Goal: Transaction & Acquisition: Register for event/course

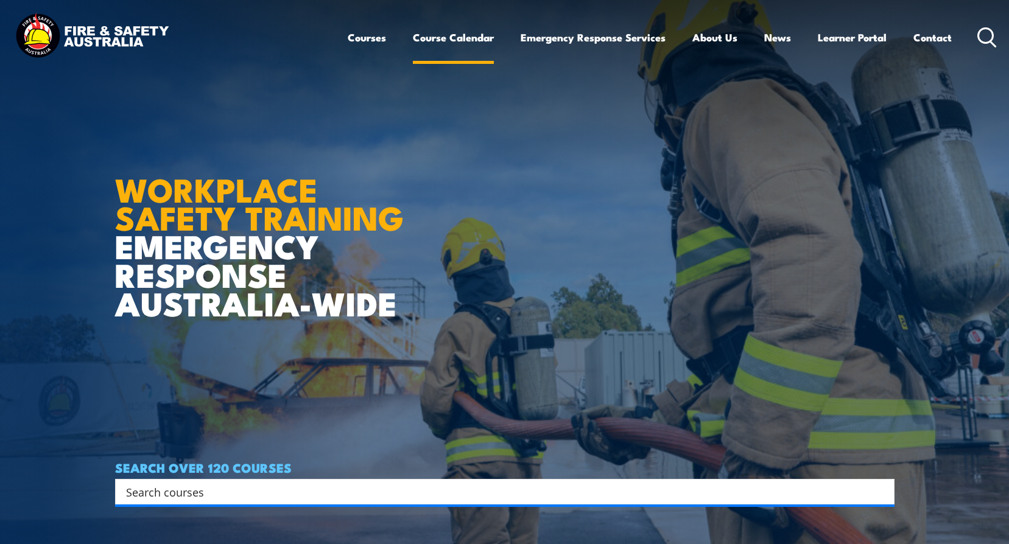
click at [448, 32] on link "Course Calendar" at bounding box center [453, 37] width 81 height 32
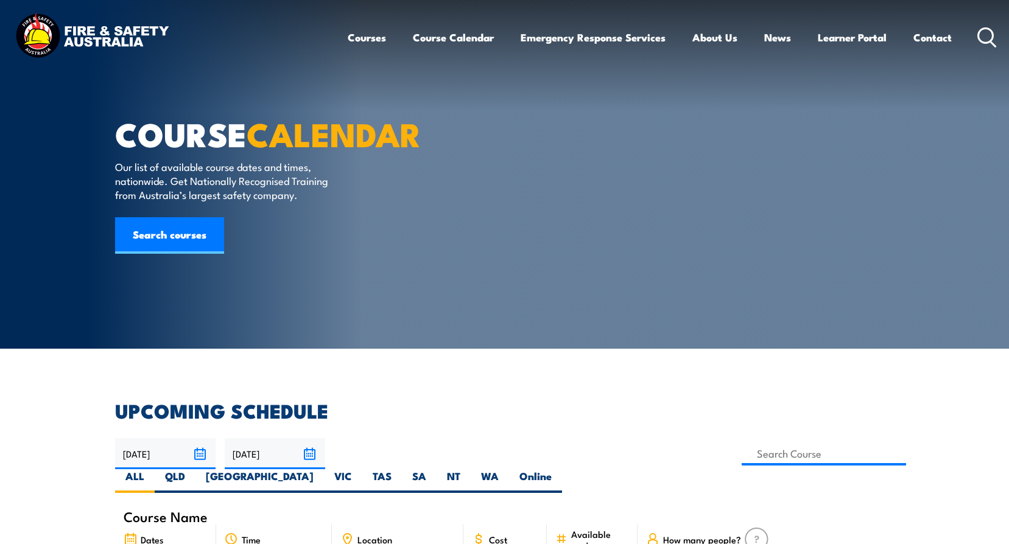
click at [309, 452] on input "23/10/2025" at bounding box center [275, 453] width 100 height 31
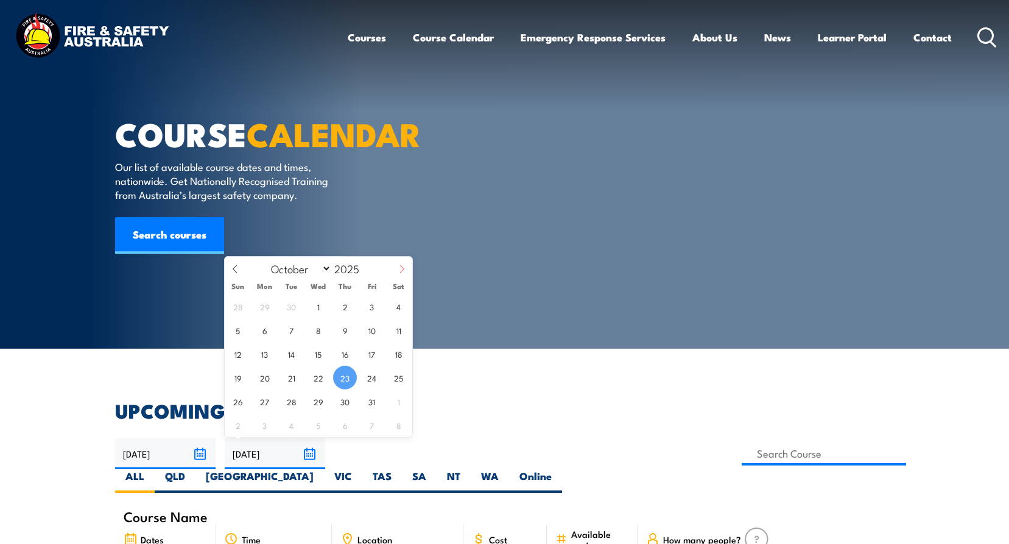
click at [397, 263] on span at bounding box center [401, 273] width 21 height 33
select select "11"
click at [313, 401] on span "31" at bounding box center [318, 402] width 24 height 24
type input "31/12/2025"
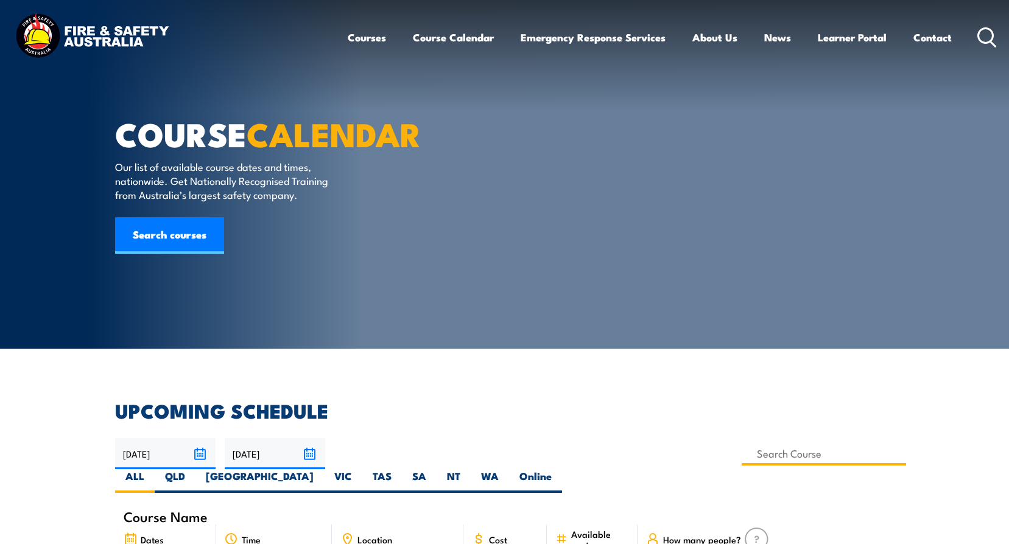
click at [741, 453] on input at bounding box center [823, 454] width 165 height 24
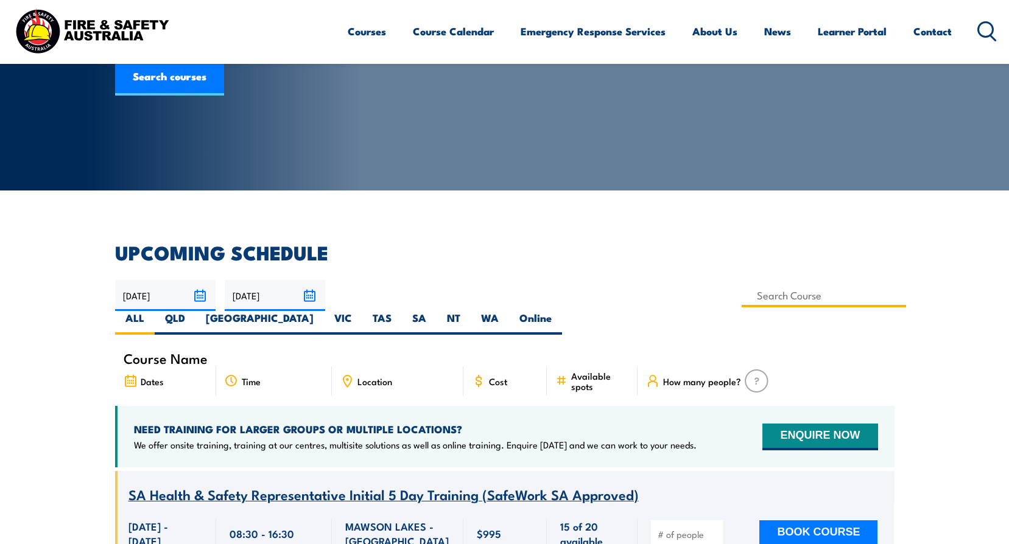
click at [741, 297] on input at bounding box center [823, 296] width 165 height 24
type input "Work Safely at Heights Training"
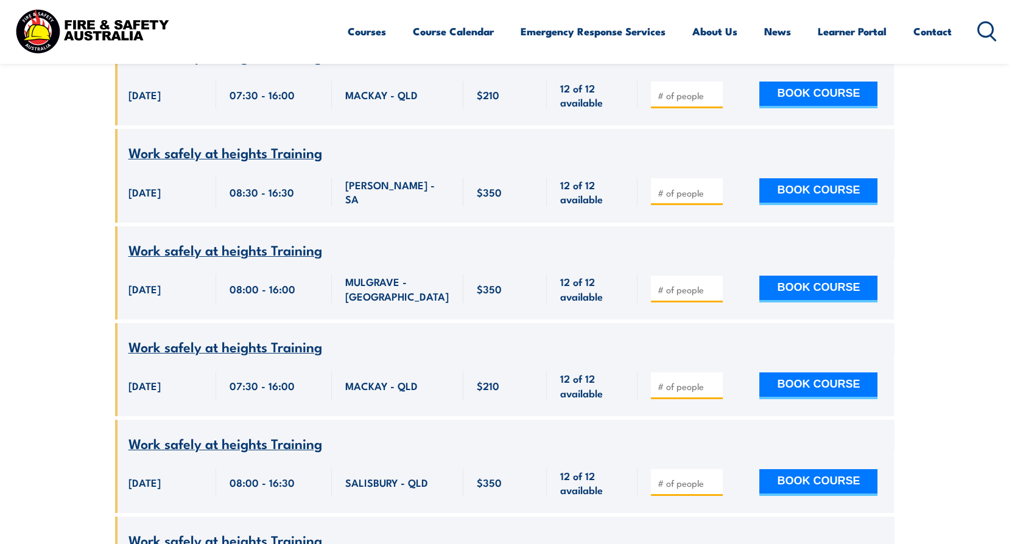
scroll to position [2897, 0]
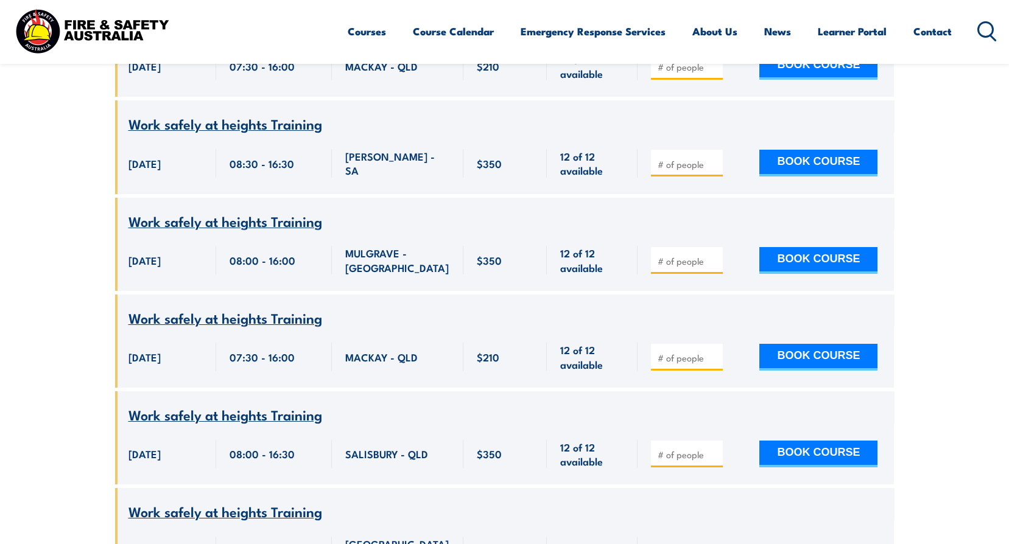
click at [672, 449] on input "number" at bounding box center [687, 455] width 61 height 12
type input "2"
click at [813, 441] on button "BOOK COURSE" at bounding box center [818, 454] width 118 height 27
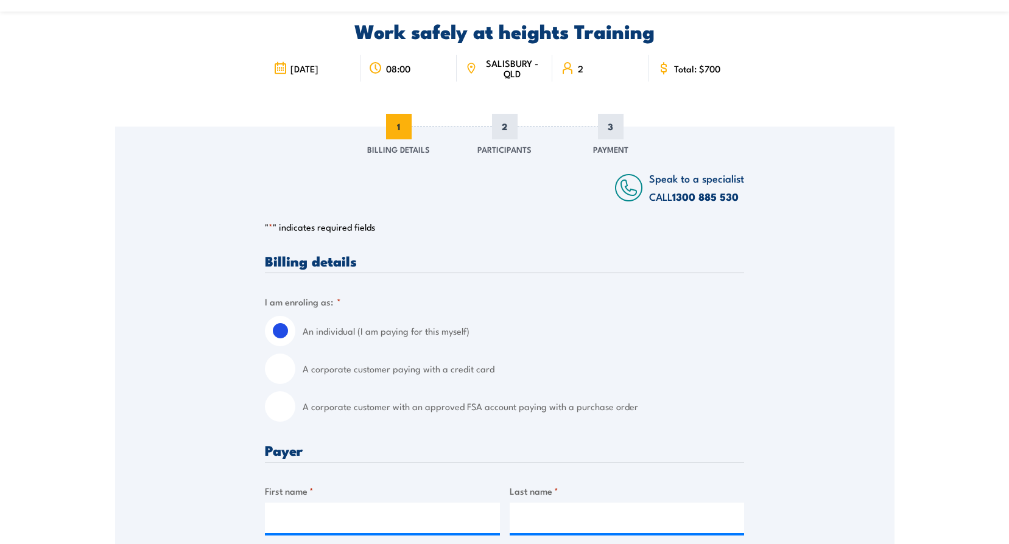
scroll to position [122, 0]
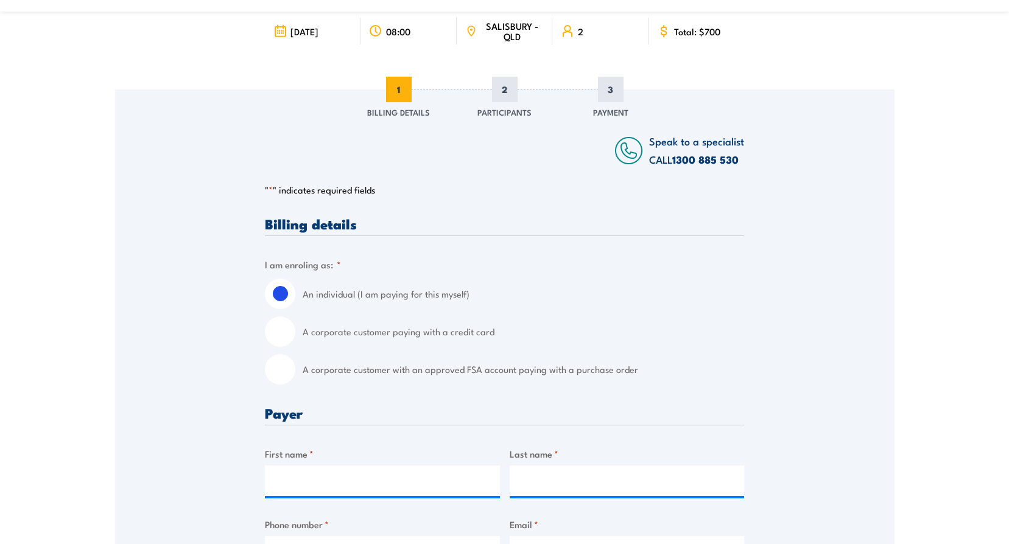
click at [281, 369] on input "A corporate customer with an approved FSA account paying with a purchase order" at bounding box center [280, 369] width 30 height 30
radio input "true"
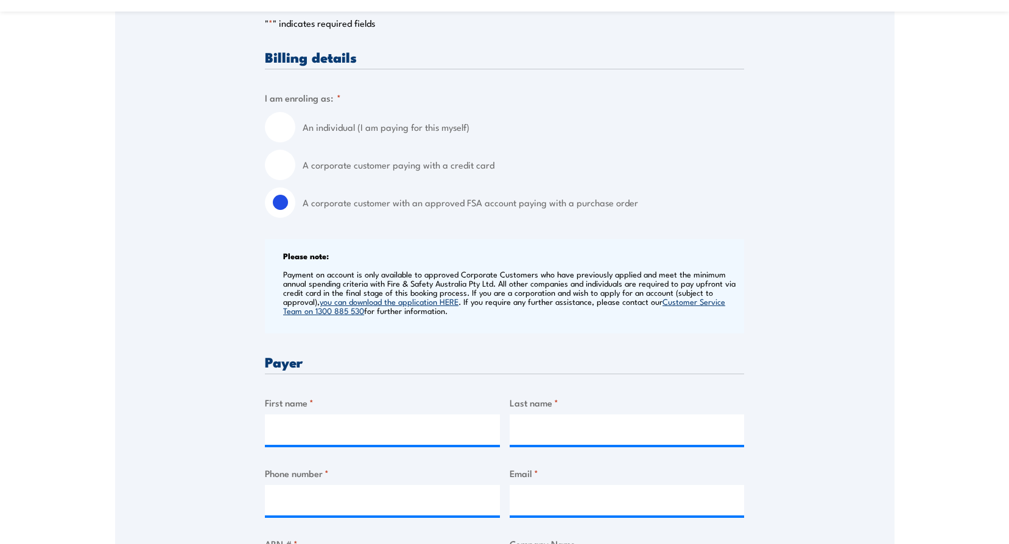
scroll to position [304, 0]
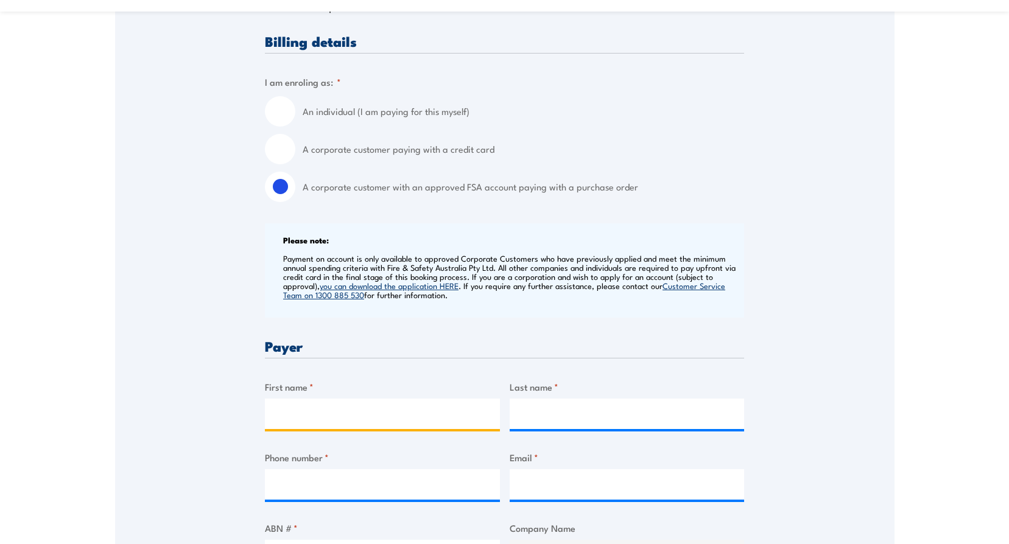
drag, startPoint x: 308, startPoint y: 417, endPoint x: 314, endPoint y: 416, distance: 6.1
click at [310, 418] on input "First name *" at bounding box center [382, 414] width 235 height 30
type input "[PERSON_NAME]"
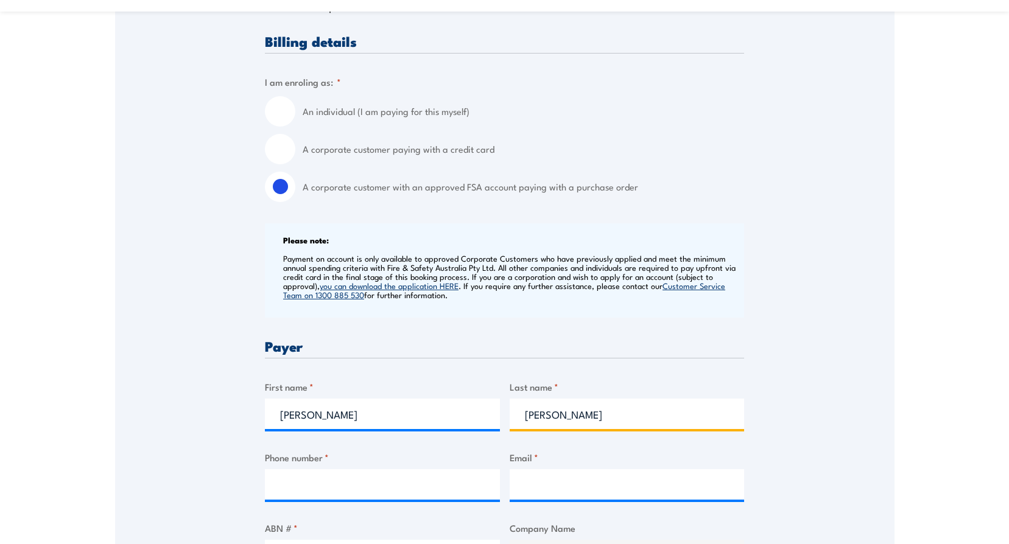
type input "McMahon"
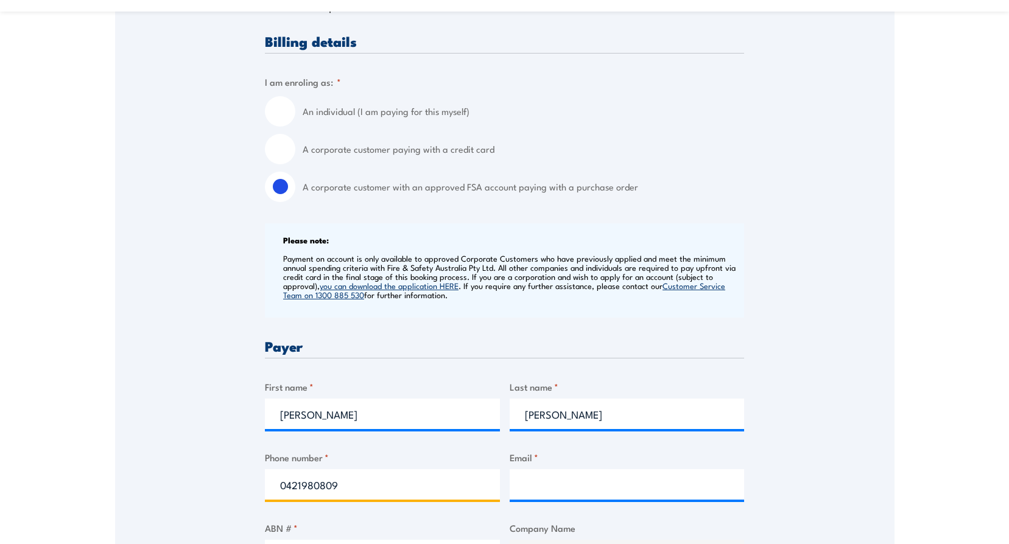
type input "0421980809"
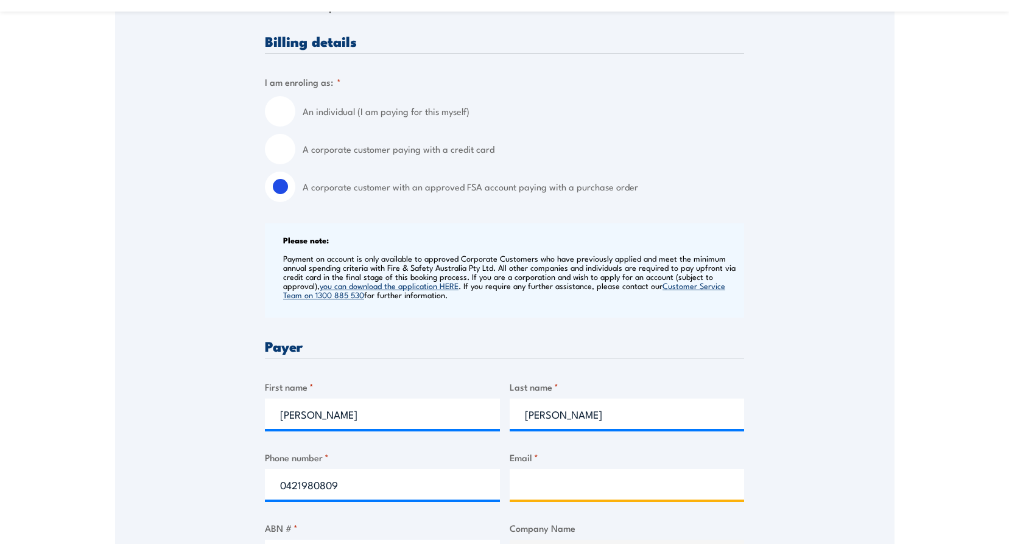
click at [558, 491] on input "Email *" at bounding box center [626, 484] width 235 height 30
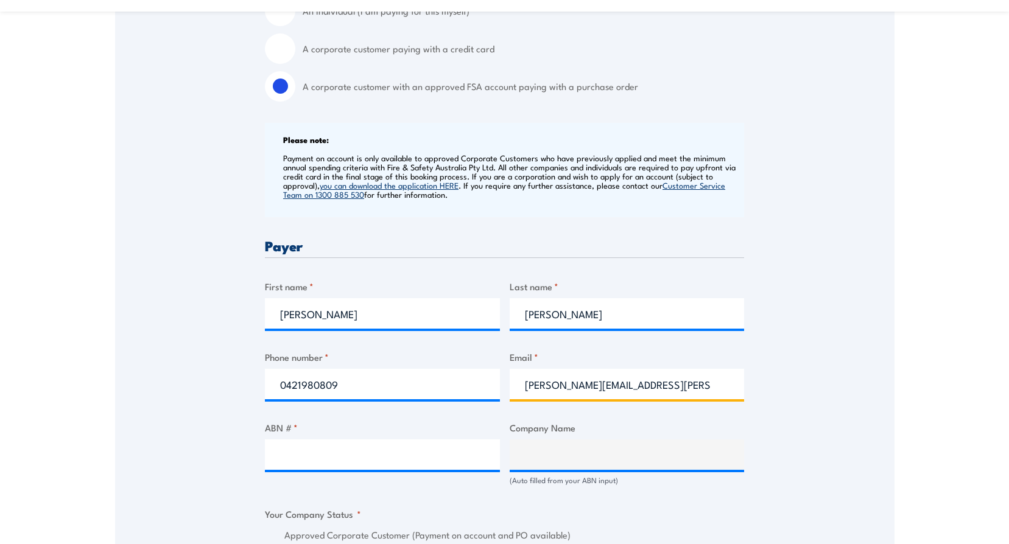
scroll to position [426, 0]
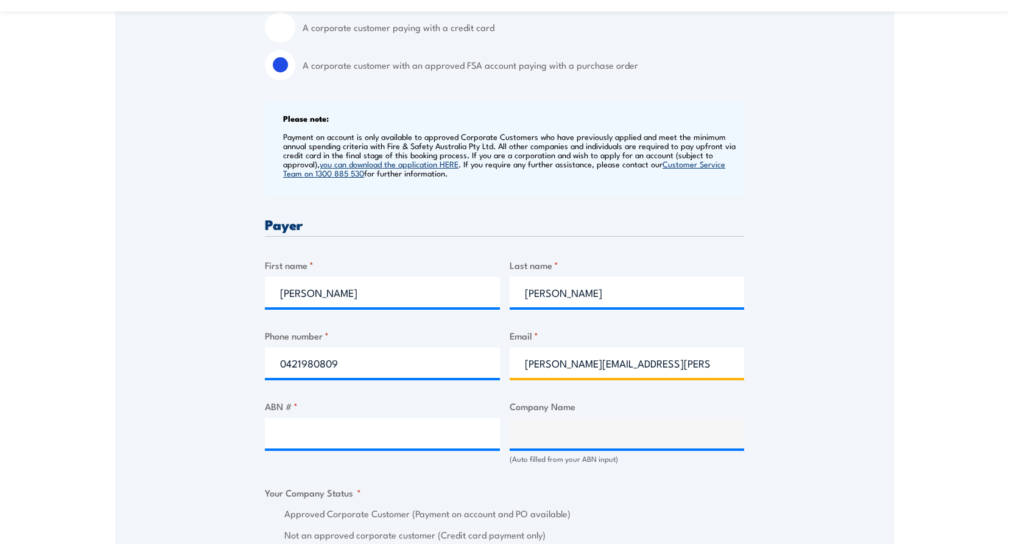
type input "sharon.mcmahon@boc.com"
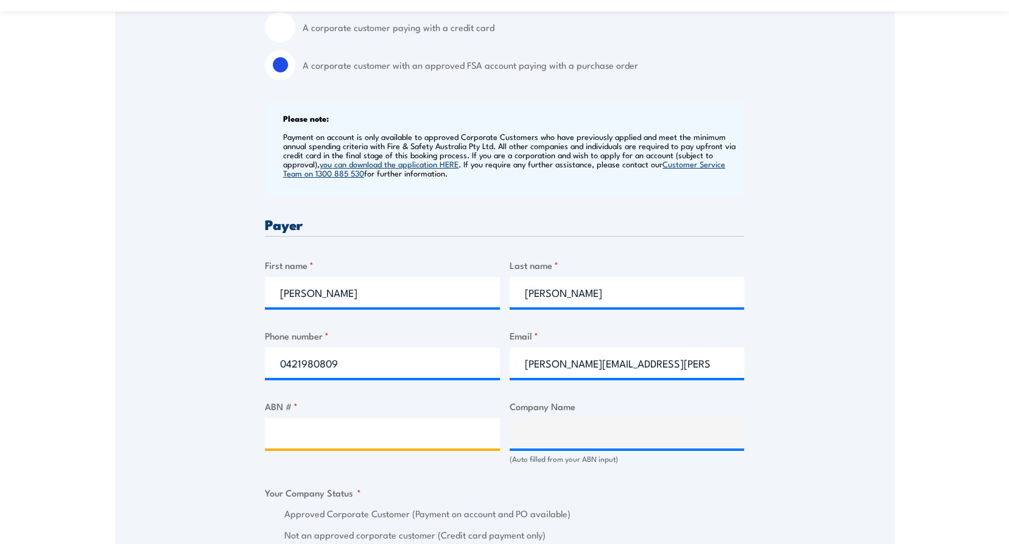
click at [320, 435] on input "ABN # *" at bounding box center [382, 433] width 235 height 30
click at [305, 436] on input "ABN # *" at bounding box center [382, 433] width 235 height 30
type input "95000029729"
type input "BOC LIMITED"
radio input "true"
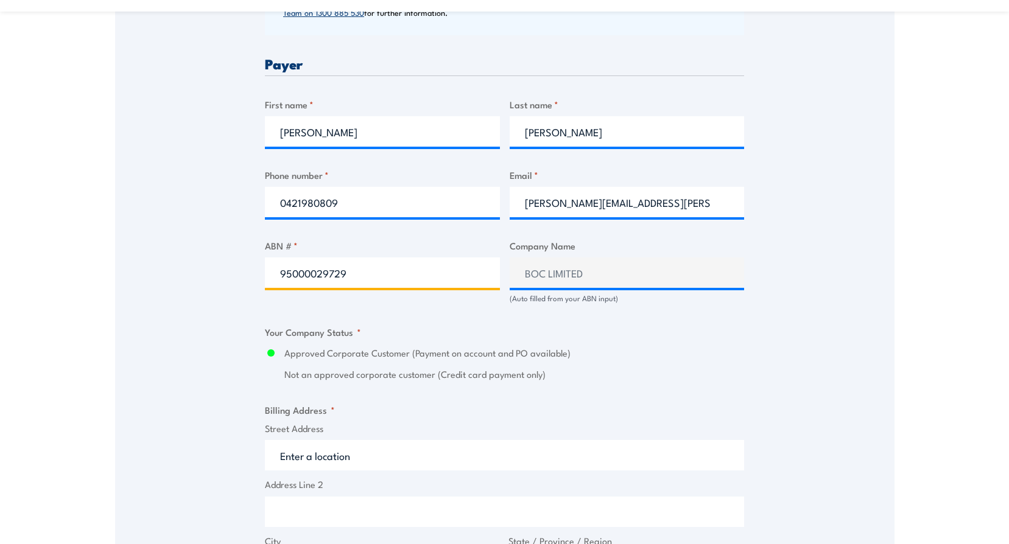
scroll to position [670, 0]
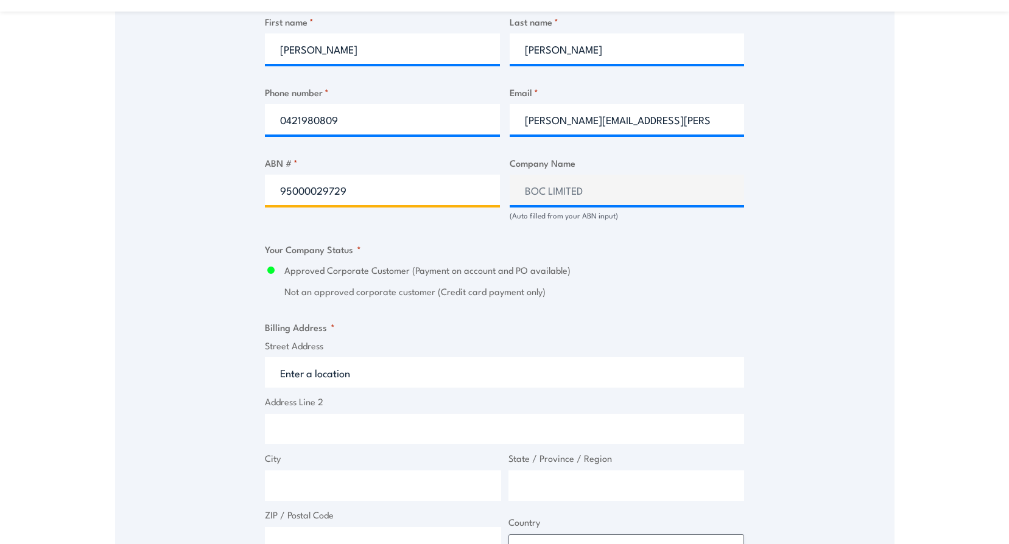
type input "95000029729"
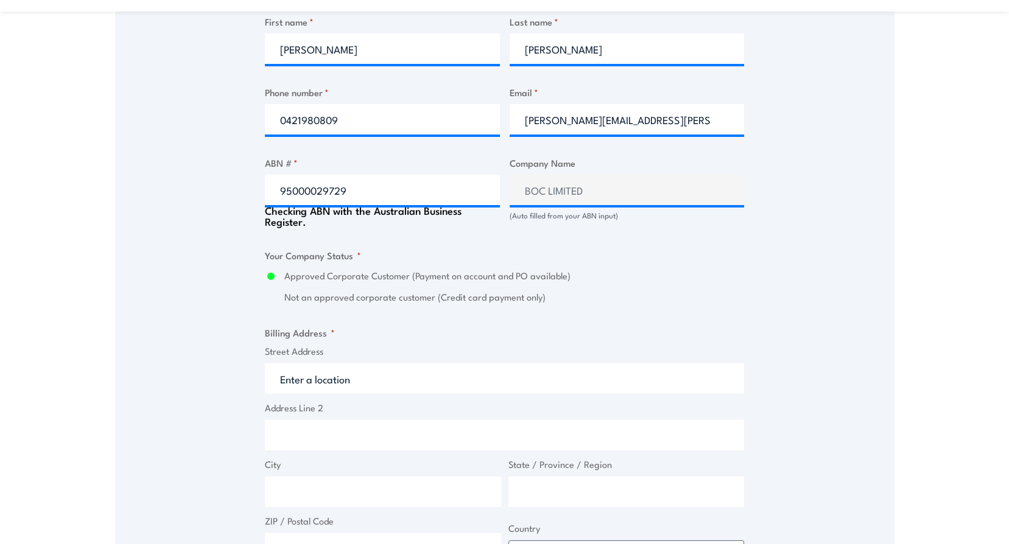
click at [335, 374] on input "Street Address" at bounding box center [504, 378] width 479 height 30
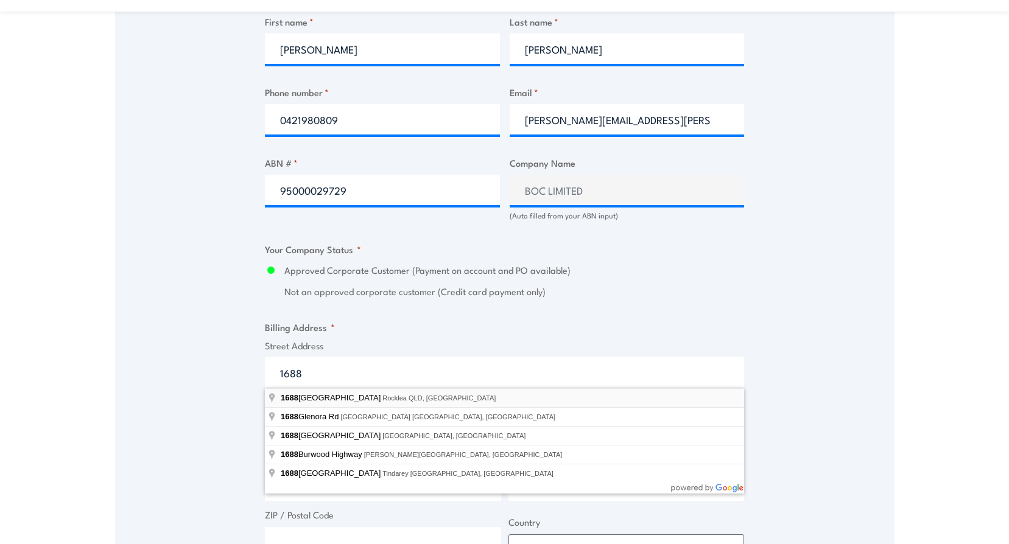
type input "1688 Ipswich Road, Rocklea QLD, Australia"
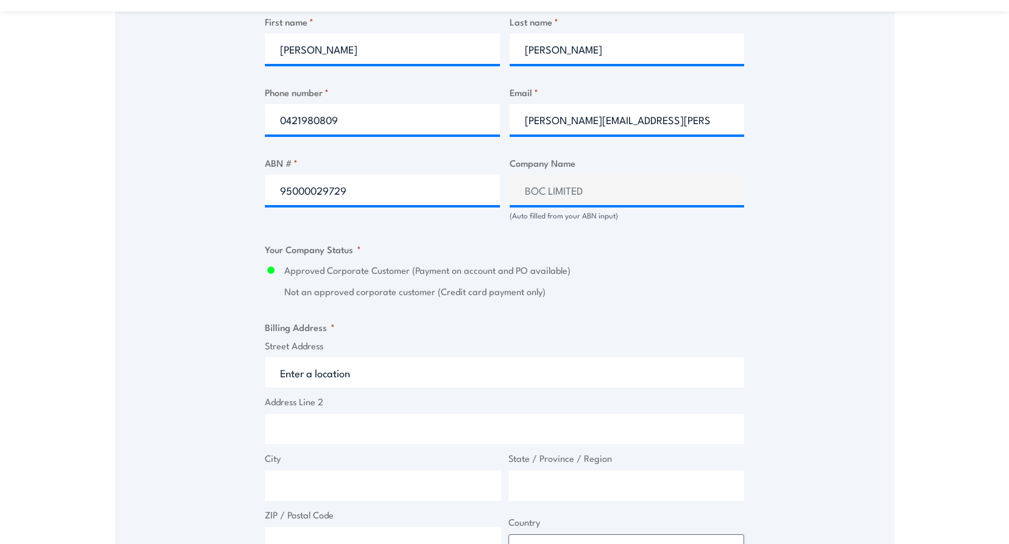
type input "1688 Ipswich Rd"
type input "Rocklea"
type input "[GEOGRAPHIC_DATA]"
type input "4106"
select select "Australia"
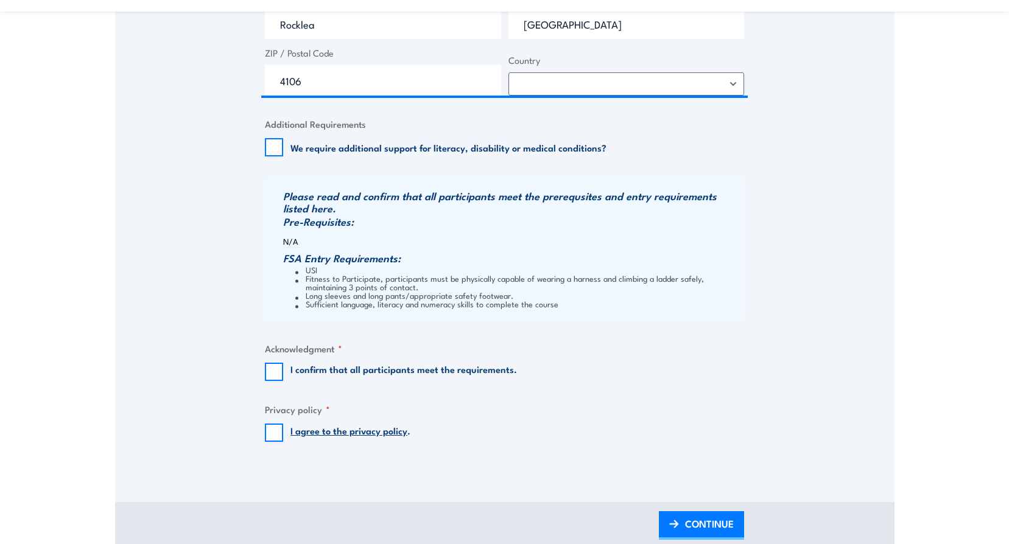
scroll to position [1157, 0]
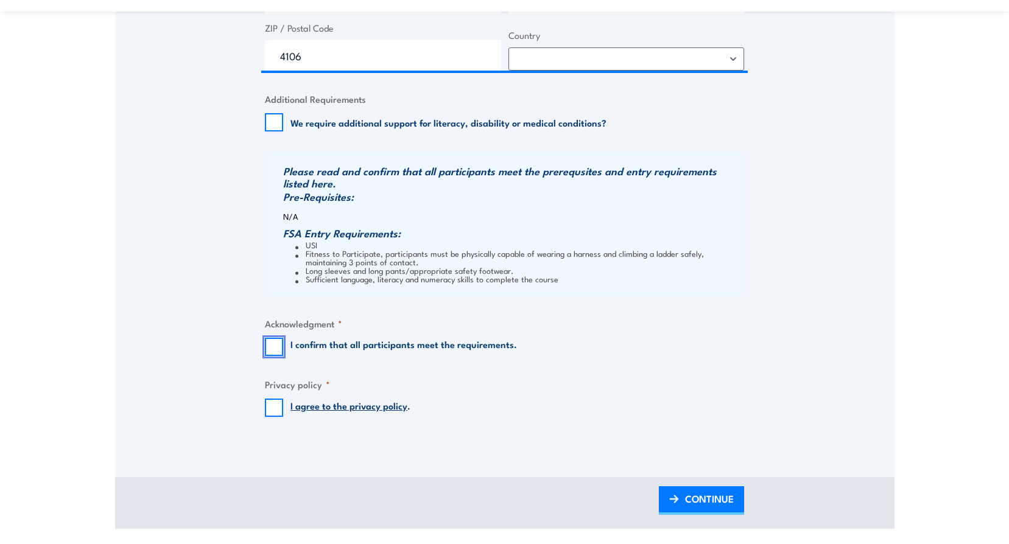
click at [276, 341] on input "I confirm that all participants meet the requirements." at bounding box center [274, 347] width 18 height 18
checkbox input "true"
click at [271, 402] on input "I agree to the privacy policy ." at bounding box center [274, 408] width 18 height 18
checkbox input "true"
click at [692, 492] on span "CONTINUE" at bounding box center [709, 499] width 49 height 32
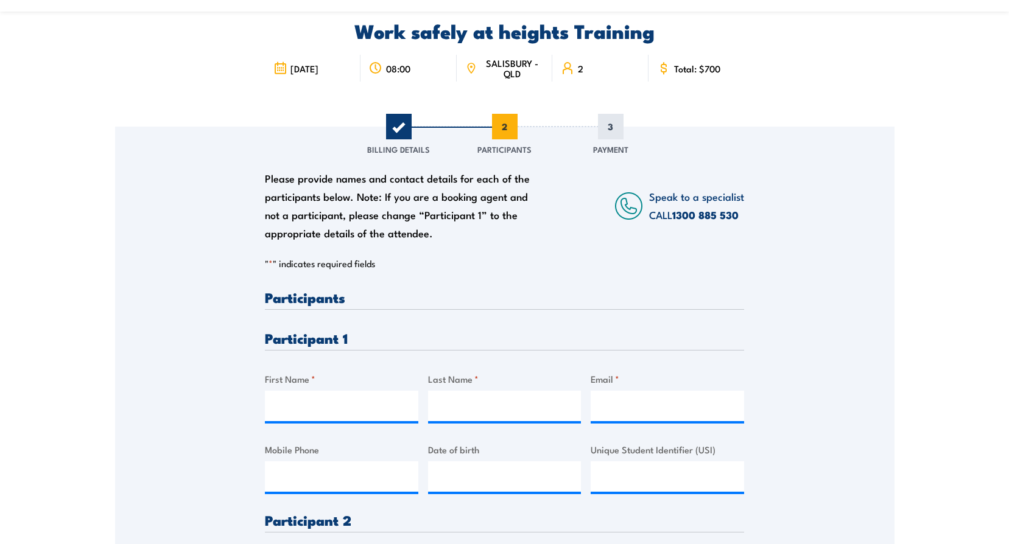
scroll to position [122, 0]
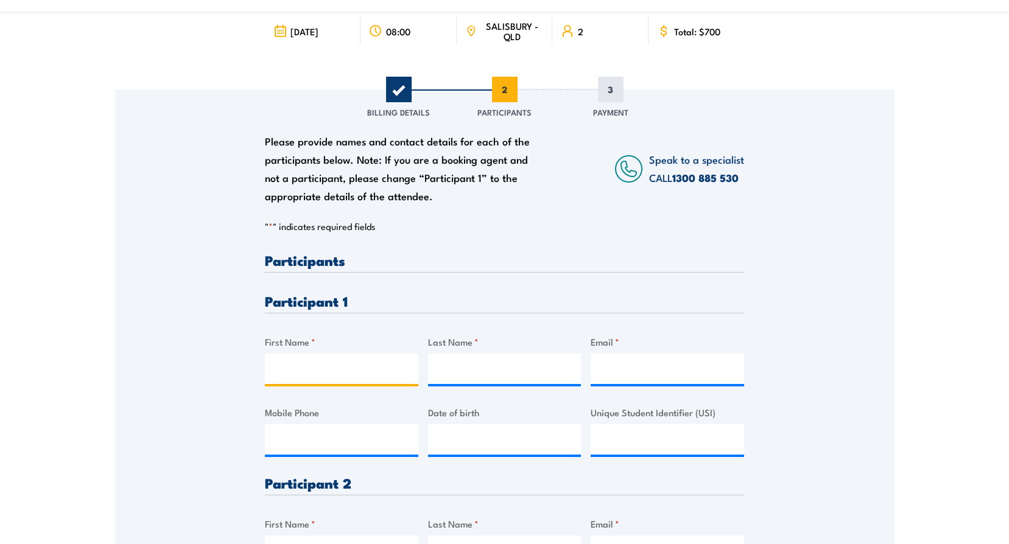
click at [298, 367] on input "First Name *" at bounding box center [341, 369] width 153 height 30
type input "Joshua"
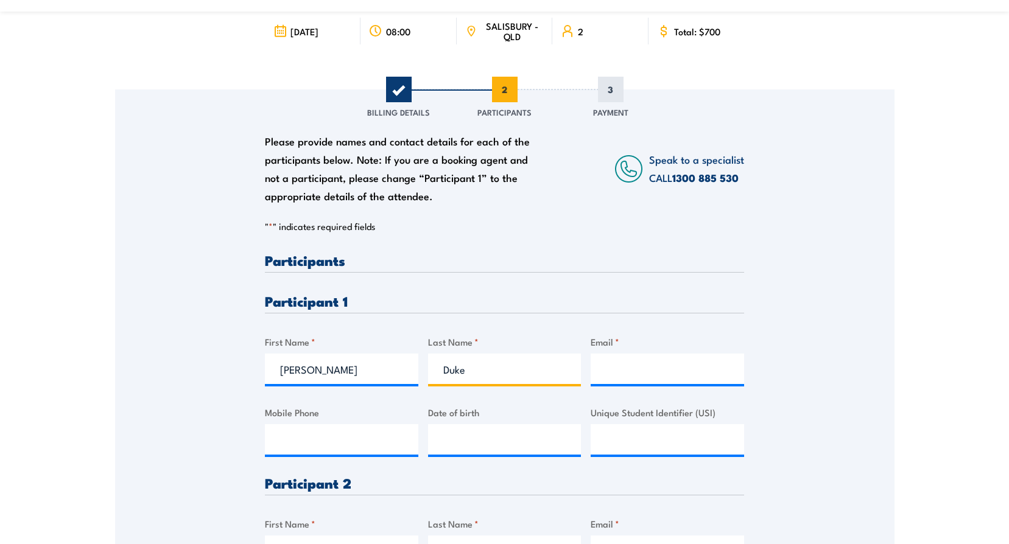
type input "Duke"
click at [618, 370] on input "Email *" at bounding box center [666, 369] width 153 height 30
paste input "joshua.duke@boc.com"
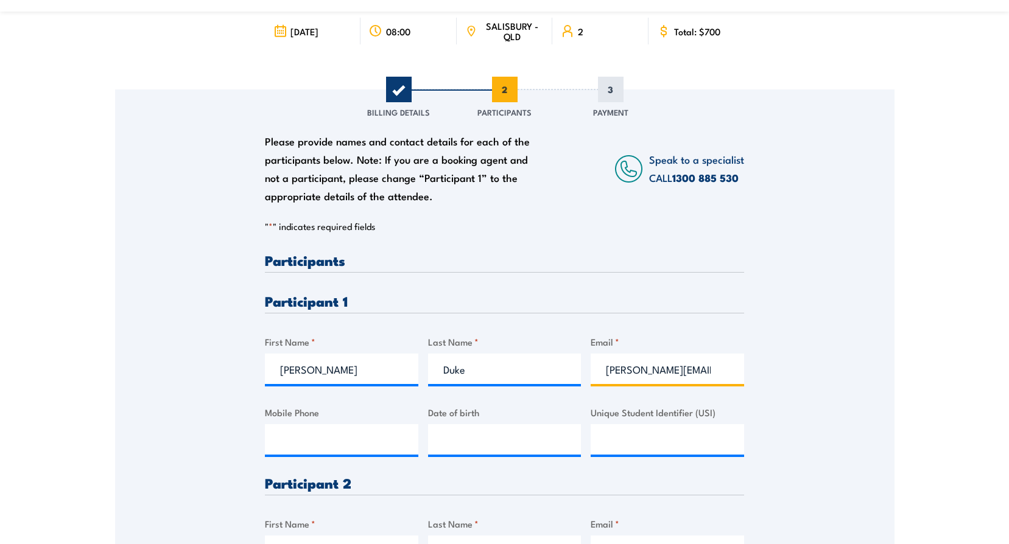
type input "joshua.duke@boc.com"
click at [285, 437] on input "Mobile Phone" at bounding box center [341, 439] width 153 height 30
click at [294, 438] on input "Mobile Phone" at bounding box center [341, 439] width 153 height 30
type input "0406693824"
type input "__/__/____"
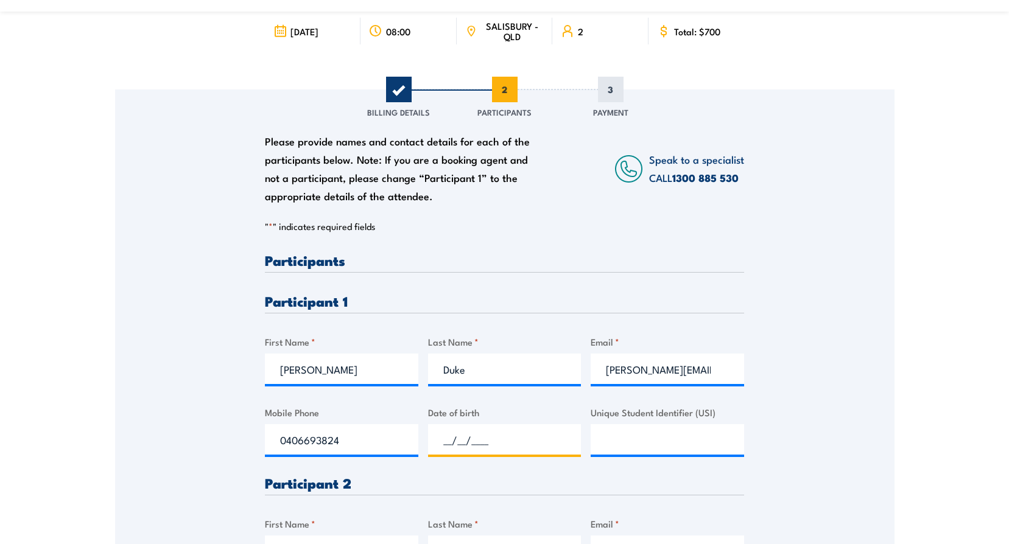
click at [456, 446] on input "__/__/____" at bounding box center [504, 439] width 153 height 30
click at [461, 441] on input "__/__/____" at bounding box center [504, 439] width 153 height 30
paste input "11/08/89"
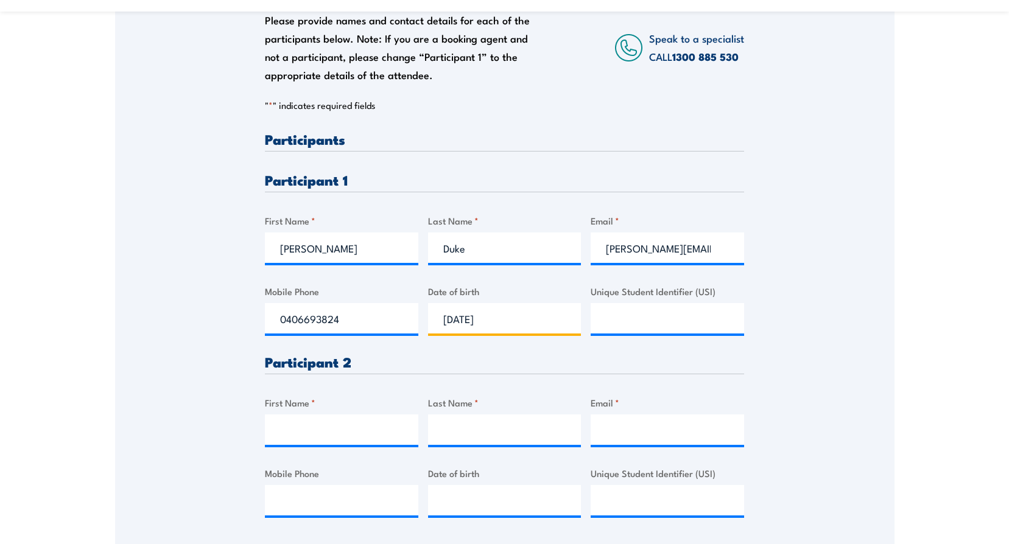
scroll to position [243, 0]
type input "11/08/1989"
click at [274, 433] on input "First Name *" at bounding box center [341, 429] width 153 height 30
click at [289, 431] on input "First Name *" at bounding box center [341, 429] width 153 height 30
type input "Matthew"
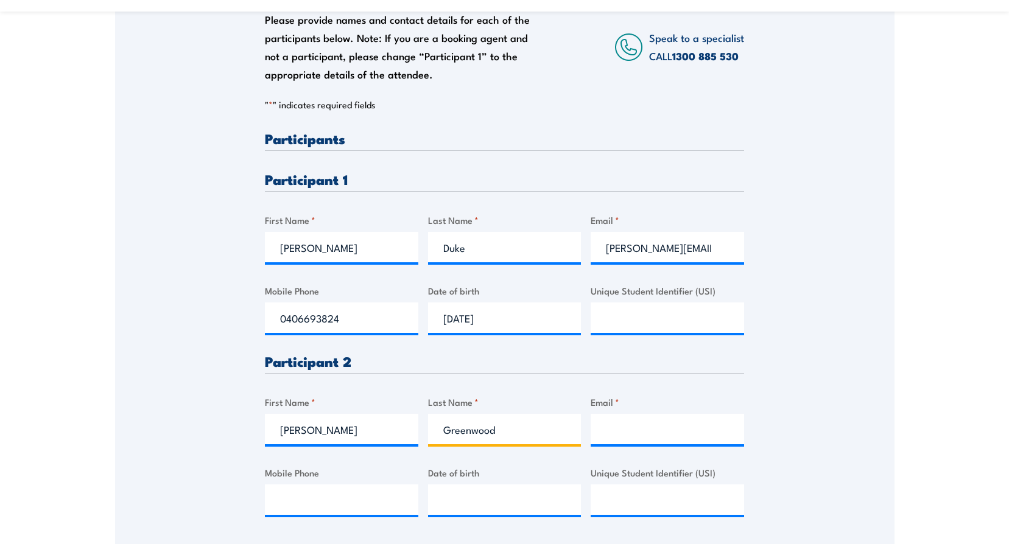
type input "Greenwood"
click at [606, 429] on input "Email *" at bounding box center [666, 429] width 153 height 30
paste input "Matthew.Greenwood@boc.com"
type input "Matthew.Greenwood@boc.com"
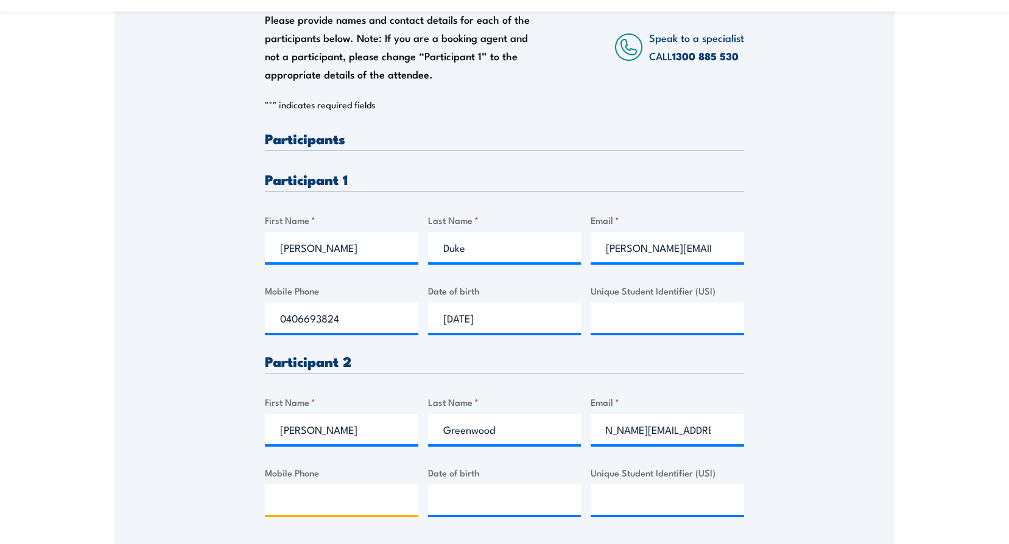
scroll to position [0, 0]
click at [327, 502] on input "Mobile Phone" at bounding box center [341, 500] width 153 height 30
type input "0438668507"
type input "__/__/____"
click at [441, 499] on input "__/__/____" at bounding box center [504, 500] width 153 height 30
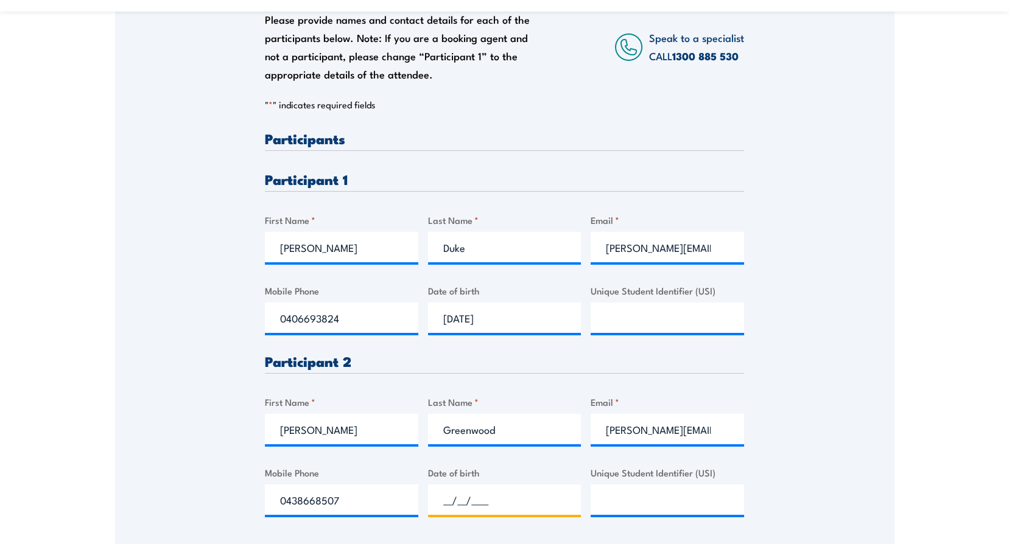
click at [510, 499] on input "__/__/____" at bounding box center [504, 500] width 153 height 30
paste input "27/10/77"
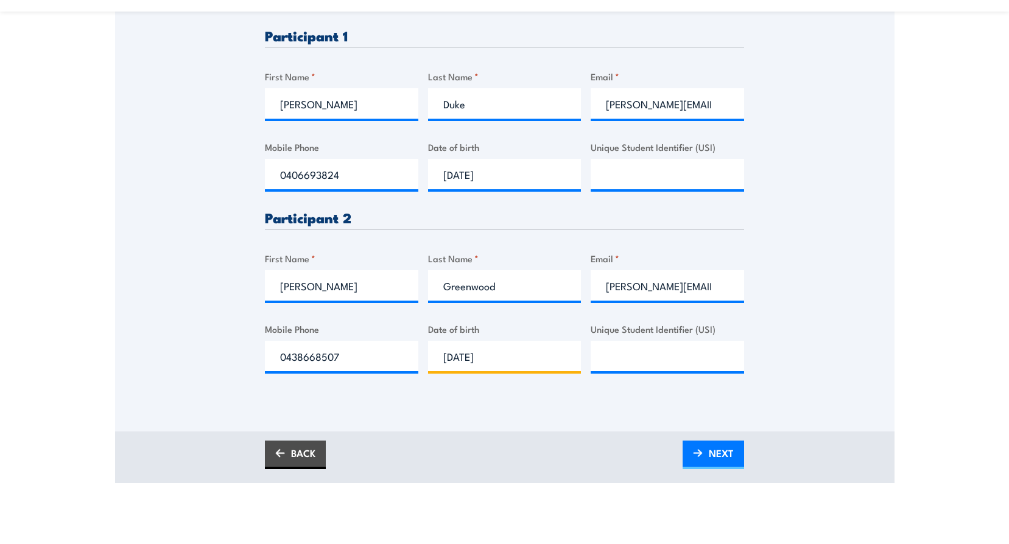
scroll to position [426, 0]
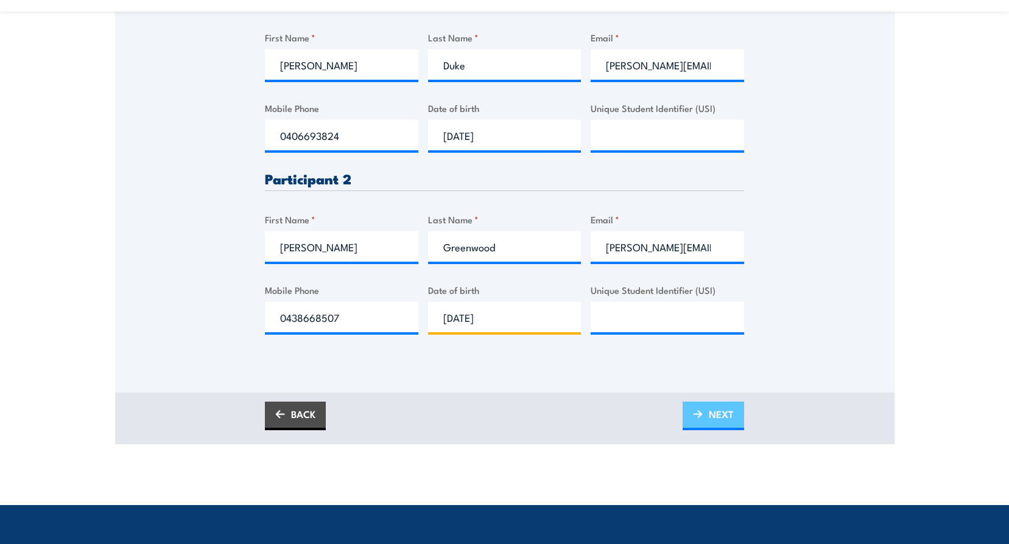
type input "27/10/1977"
click at [710, 414] on span "NEXT" at bounding box center [721, 414] width 25 height 32
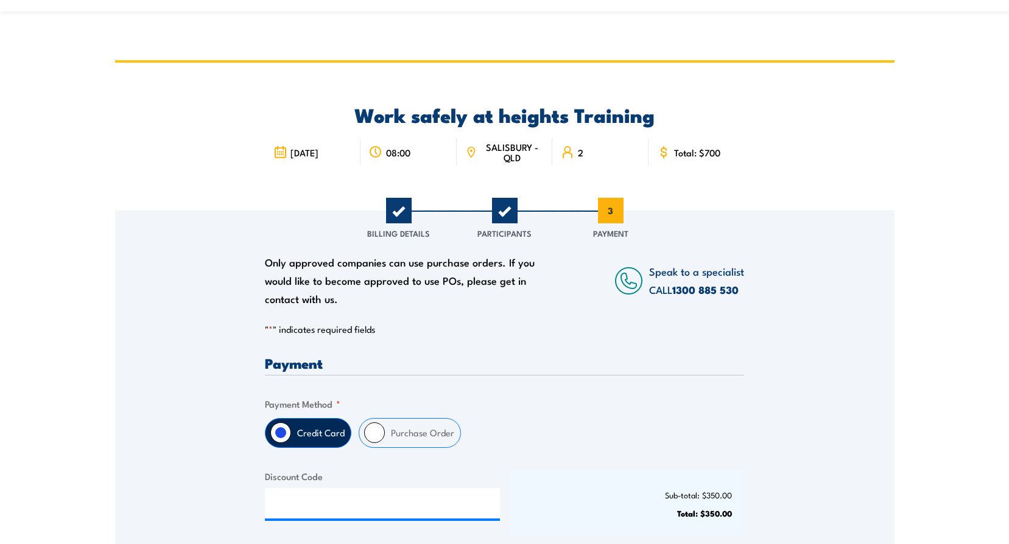
scroll to position [0, 0]
click at [378, 434] on input "Purchase Order" at bounding box center [374, 433] width 21 height 21
radio input "true"
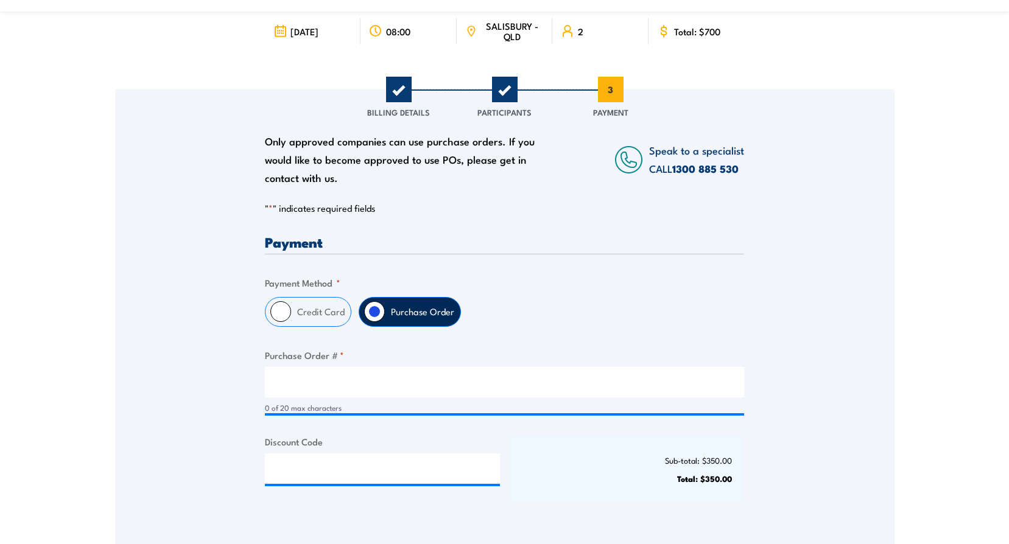
scroll to position [183, 0]
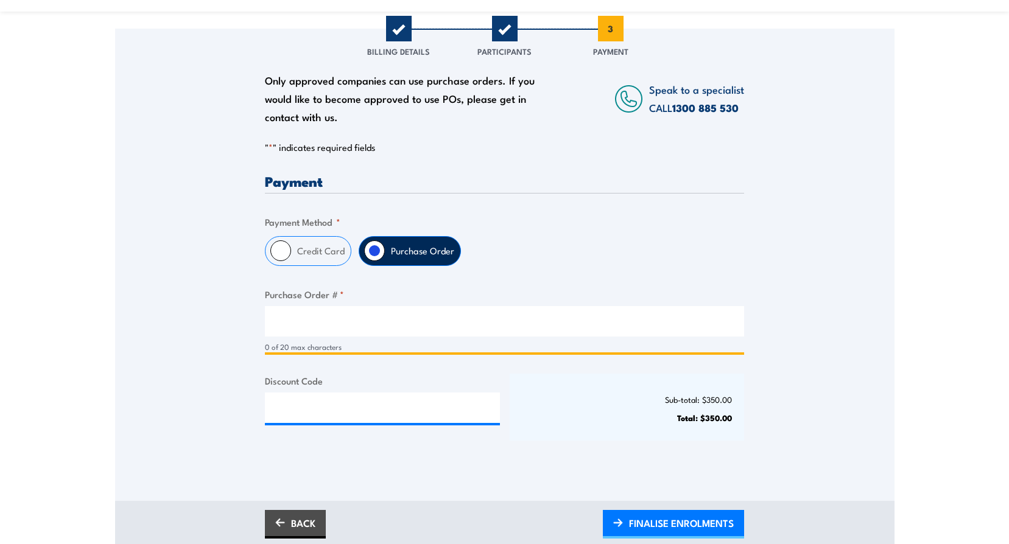
click at [303, 327] on input "Purchase Order # *" at bounding box center [504, 321] width 479 height 30
type input "9104088651"
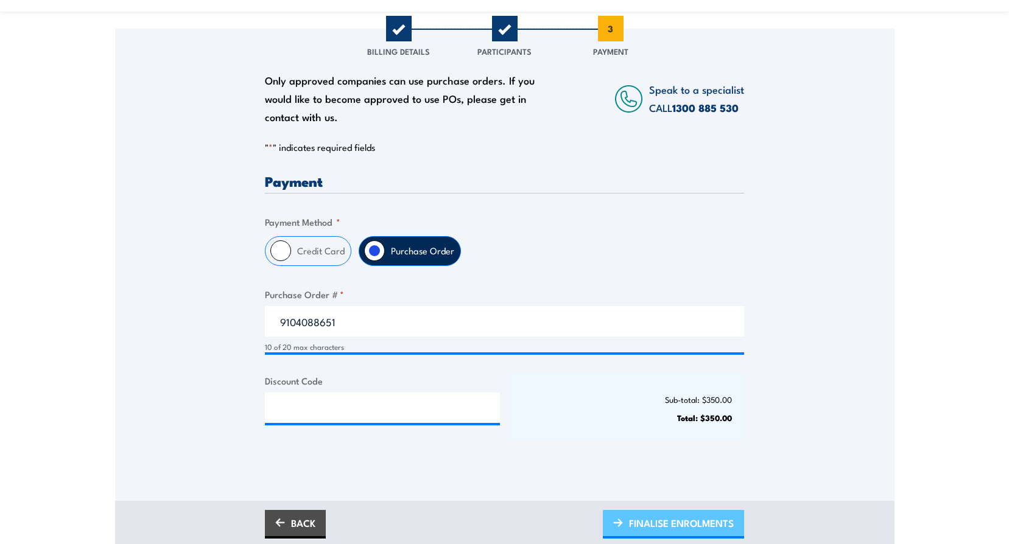
click at [684, 522] on span "FINALISE ENROLMENTS" at bounding box center [681, 523] width 105 height 32
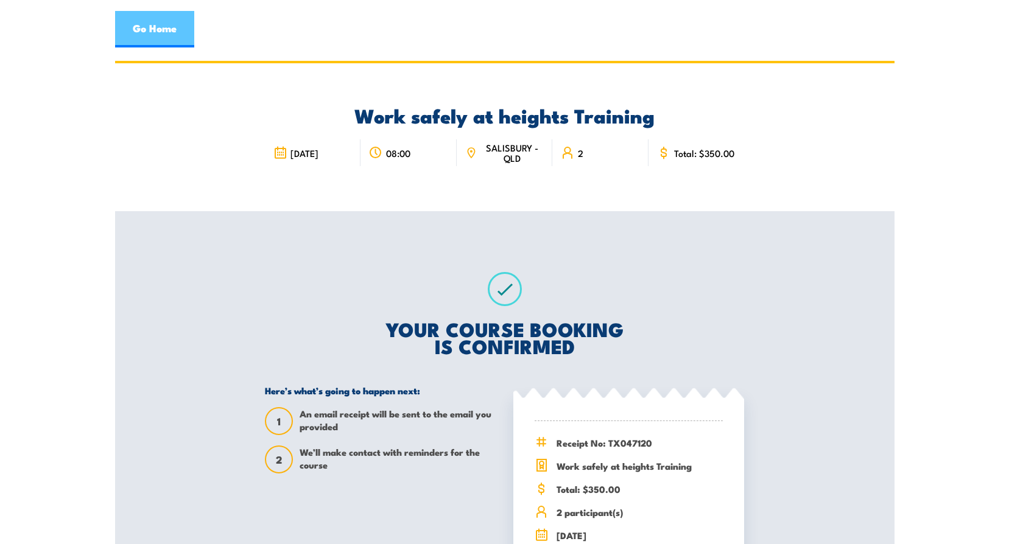
click at [153, 26] on link "Go Home" at bounding box center [154, 29] width 79 height 37
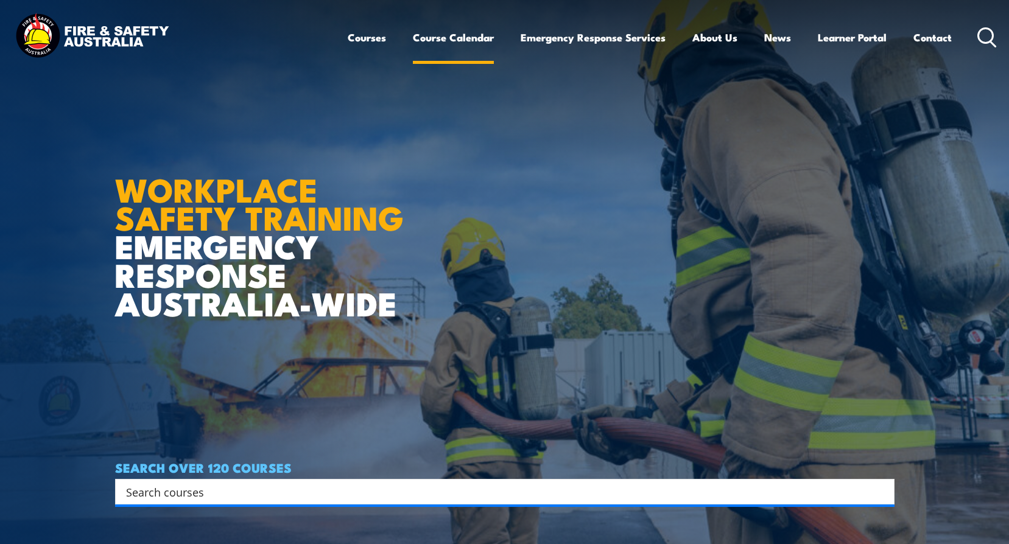
click at [444, 33] on link "Course Calendar" at bounding box center [453, 37] width 81 height 32
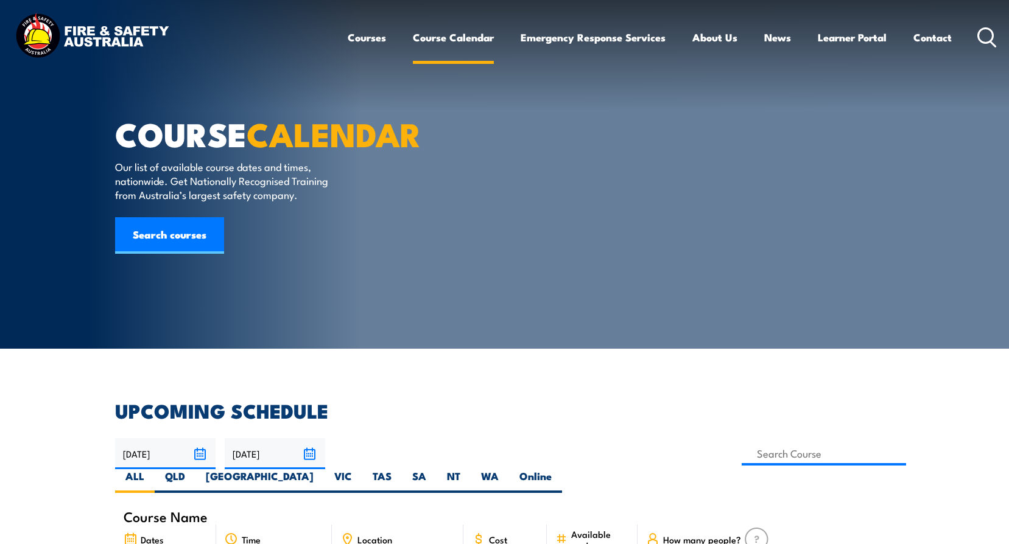
click at [461, 36] on link "Course Calendar" at bounding box center [453, 37] width 81 height 32
click at [460, 34] on link "Course Calendar" at bounding box center [453, 37] width 81 height 32
type input "Work Safely at Heights Training"
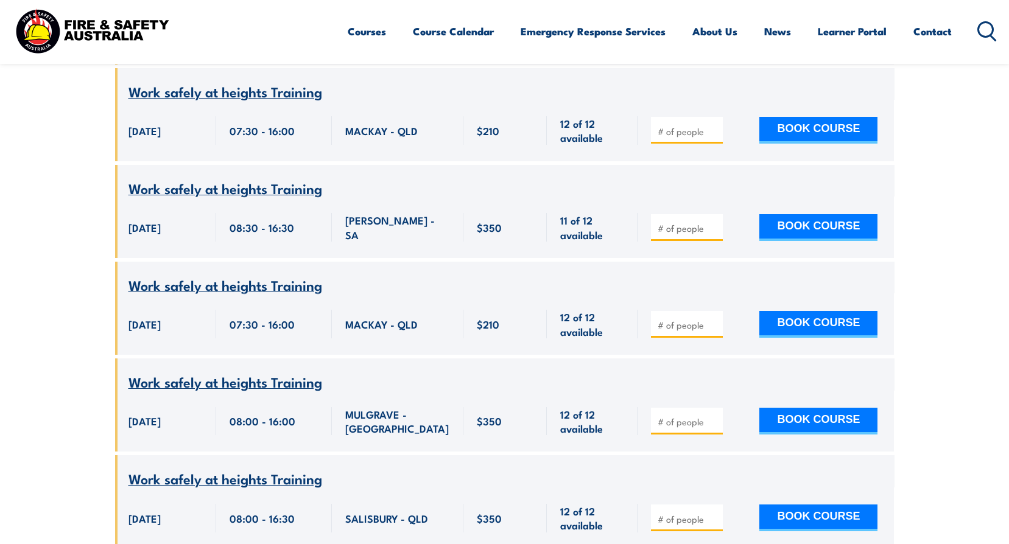
scroll to position [1376, 0]
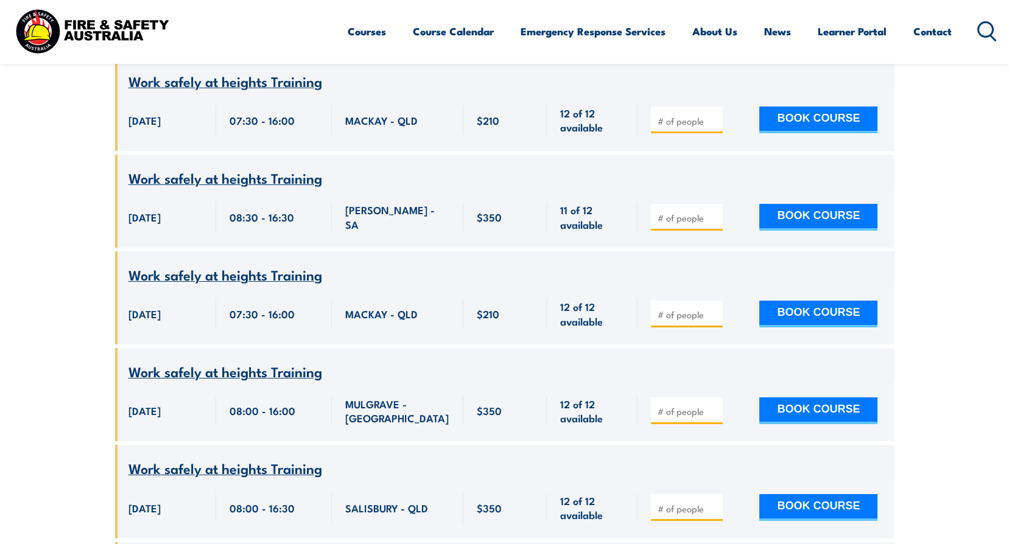
click at [679, 503] on input "number" at bounding box center [687, 509] width 61 height 12
type input "1"
click at [816, 494] on button "BOOK COURSE" at bounding box center [818, 507] width 118 height 27
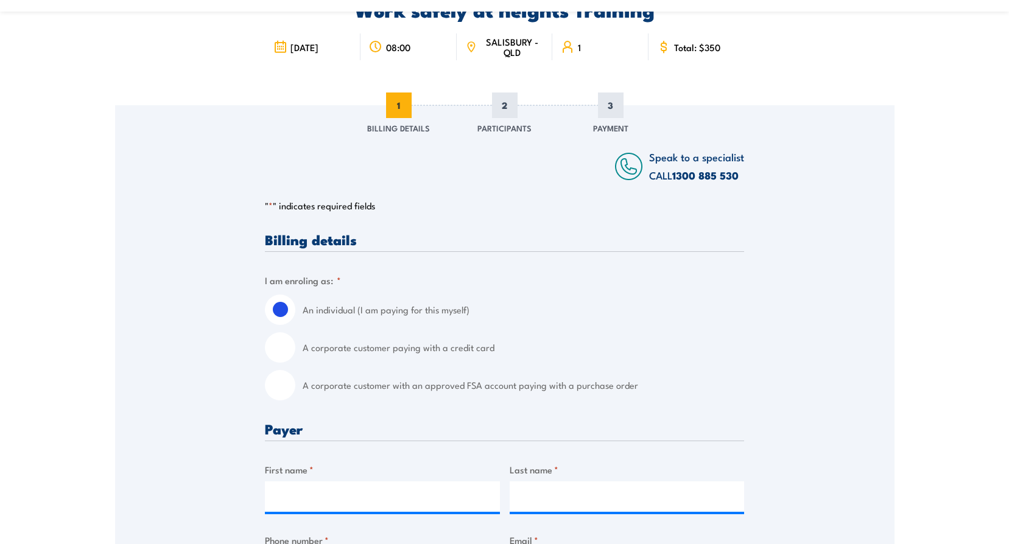
scroll to position [122, 0]
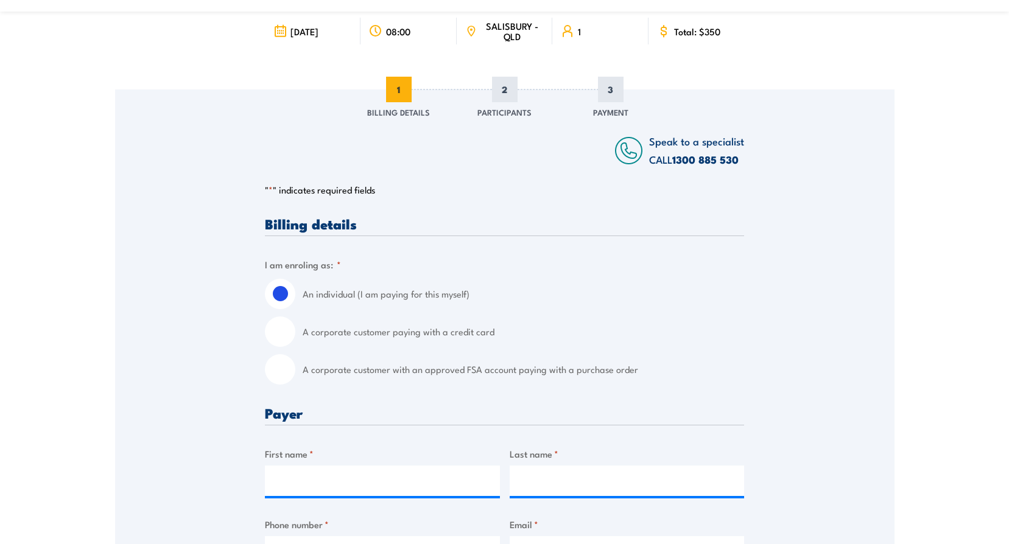
click at [281, 369] on input "A corporate customer with an approved FSA account paying with a purchase order" at bounding box center [280, 369] width 30 height 30
radio input "true"
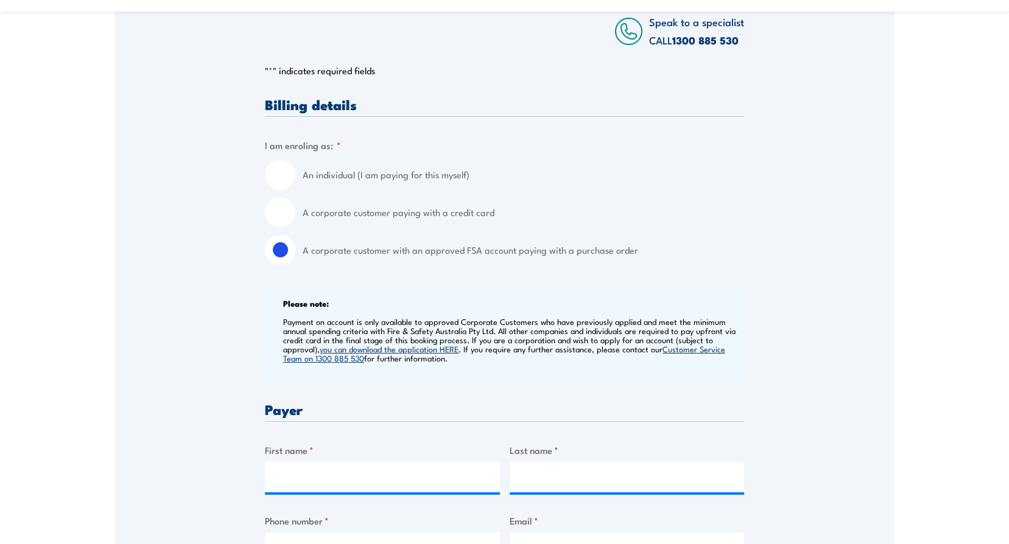
scroll to position [243, 0]
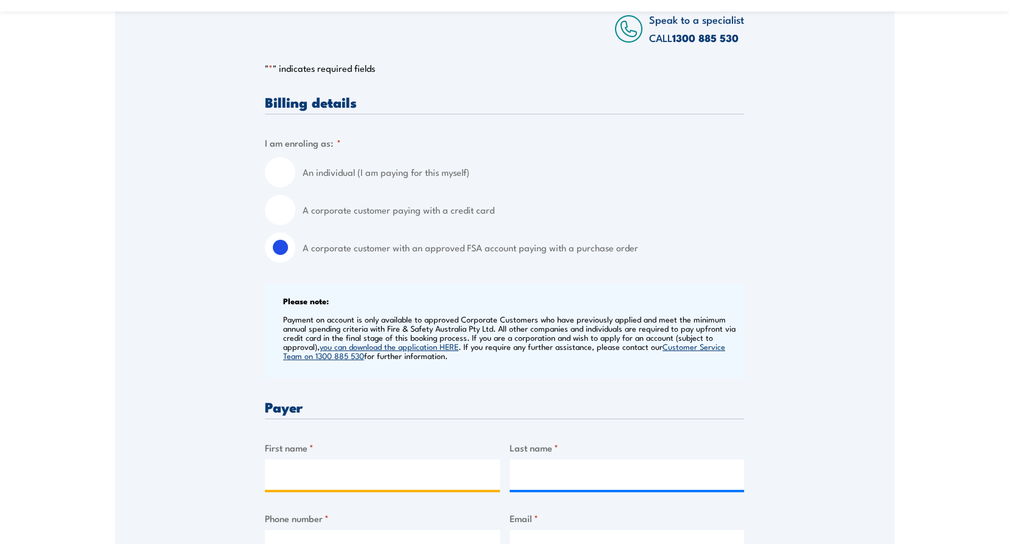
click at [305, 467] on input "First name *" at bounding box center [382, 475] width 235 height 30
type input "[PERSON_NAME]"
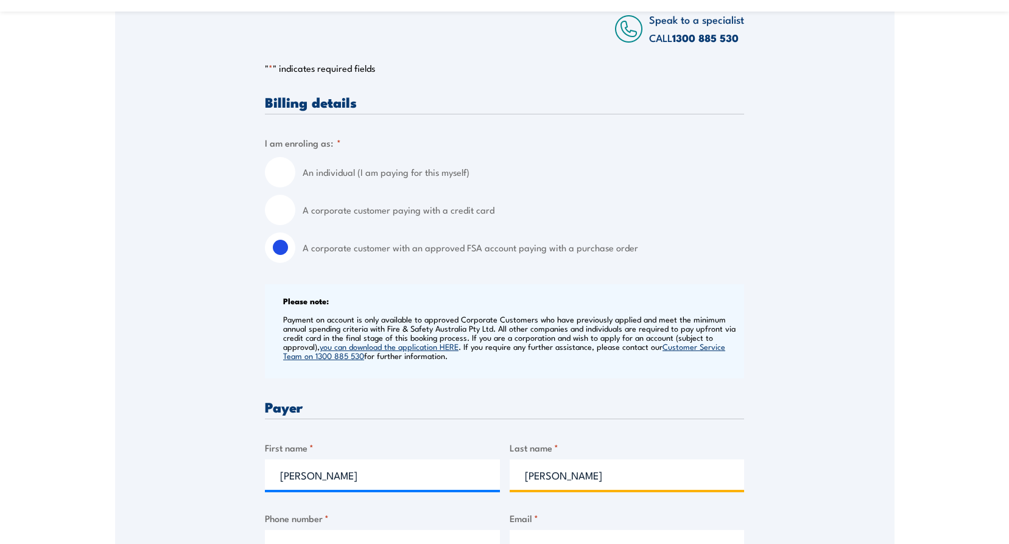
scroll to position [304, 0]
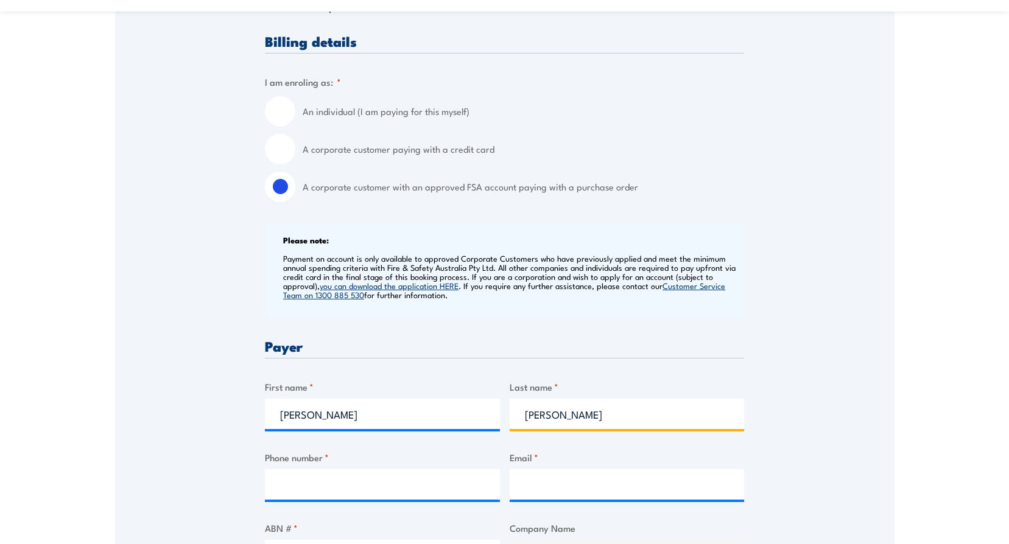
type input "[PERSON_NAME]"
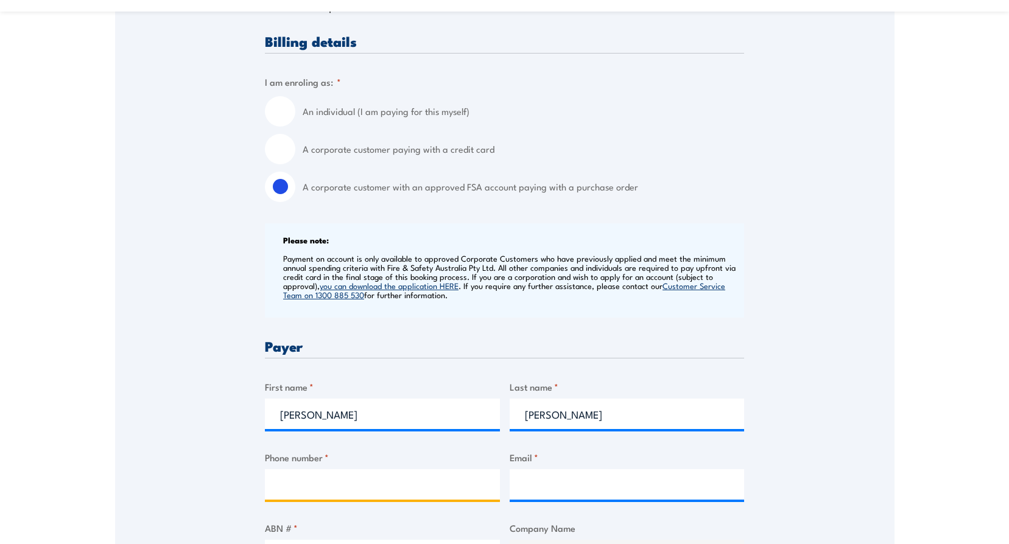
click at [285, 483] on input "Phone number *" at bounding box center [382, 484] width 235 height 30
type input "0421980809"
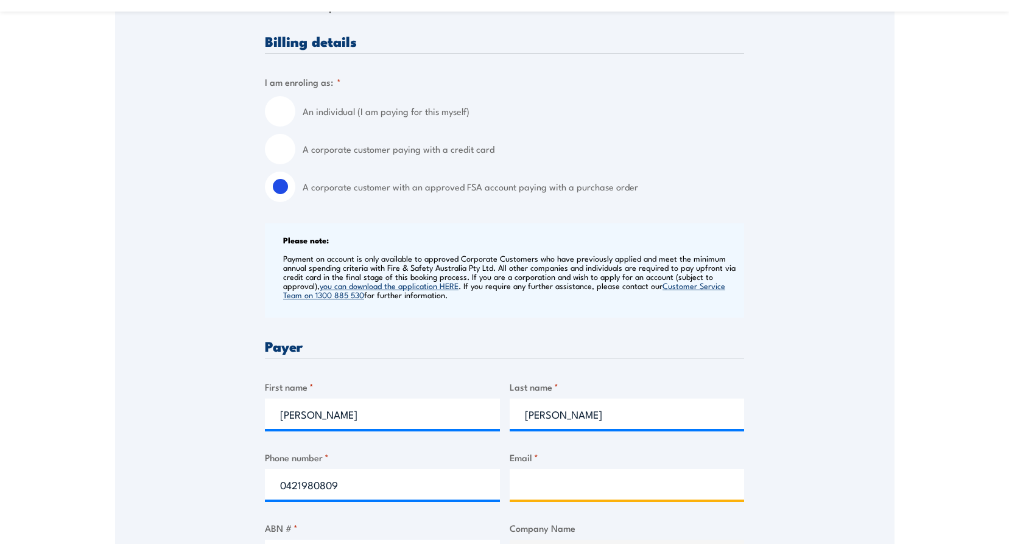
click at [537, 488] on input "Email *" at bounding box center [626, 484] width 235 height 30
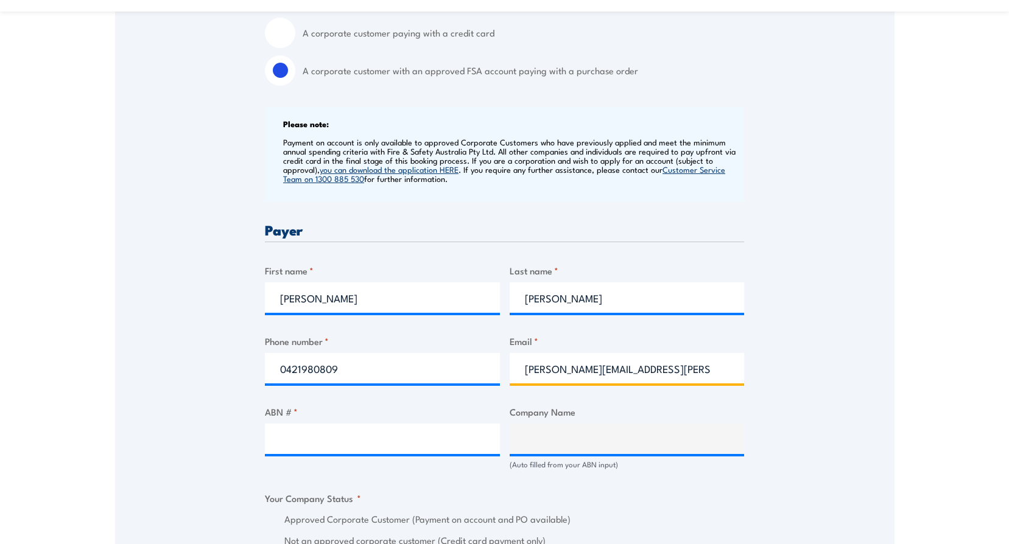
scroll to position [426, 0]
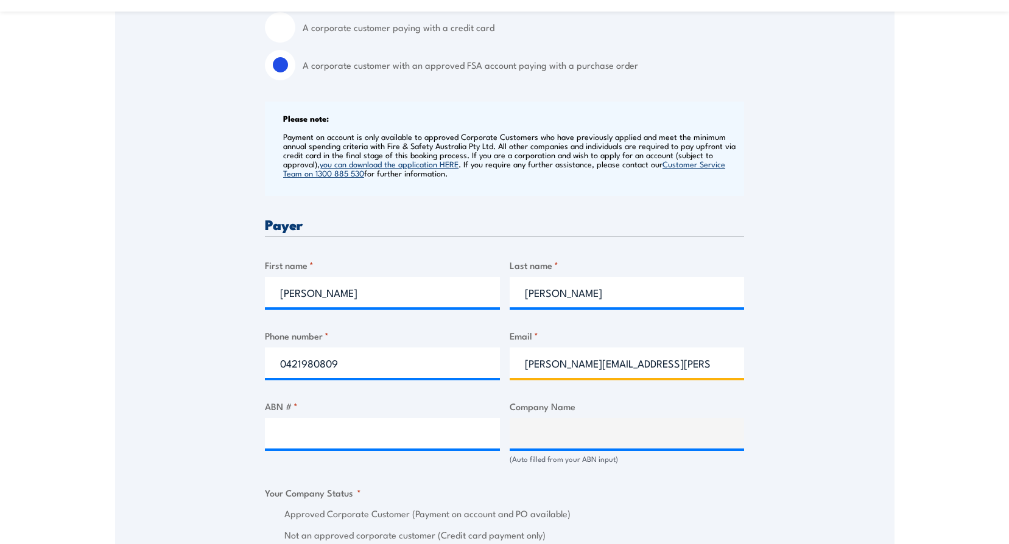
type input "[PERSON_NAME][EMAIL_ADDRESS][PERSON_NAME][DOMAIN_NAME]"
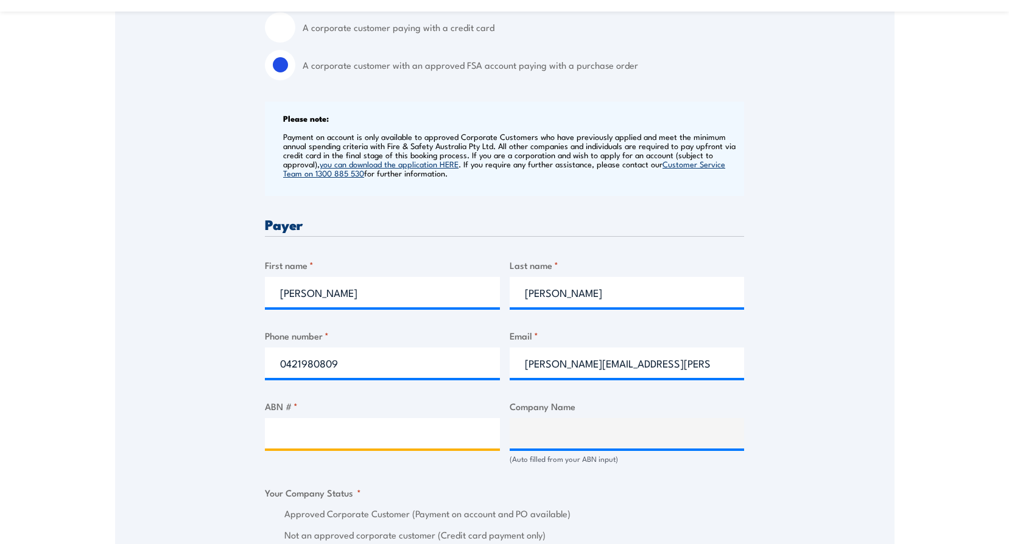
click at [297, 433] on input "ABN # *" at bounding box center [382, 433] width 235 height 30
type input "95000029729"
type input "BOC LIMITED"
radio input "true"
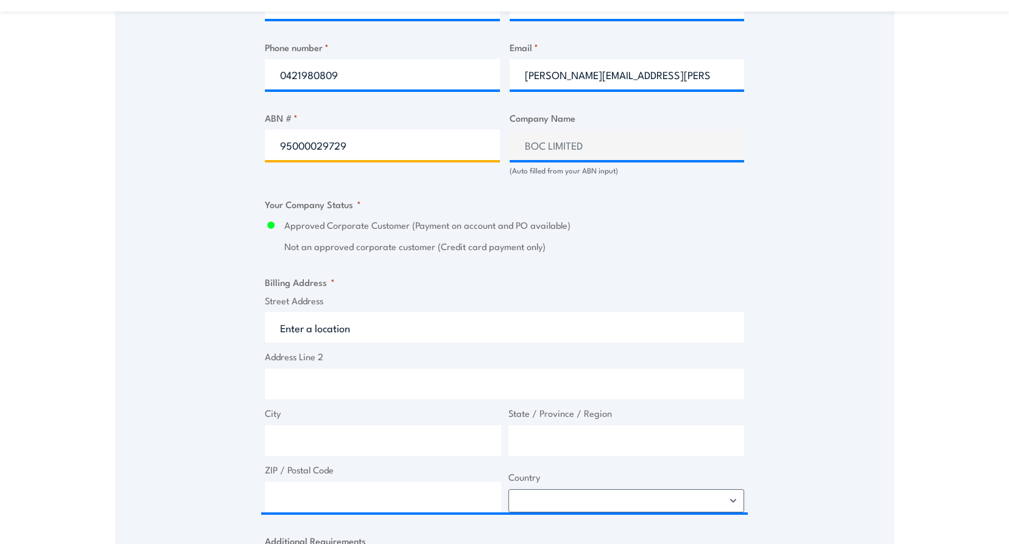
scroll to position [730, 0]
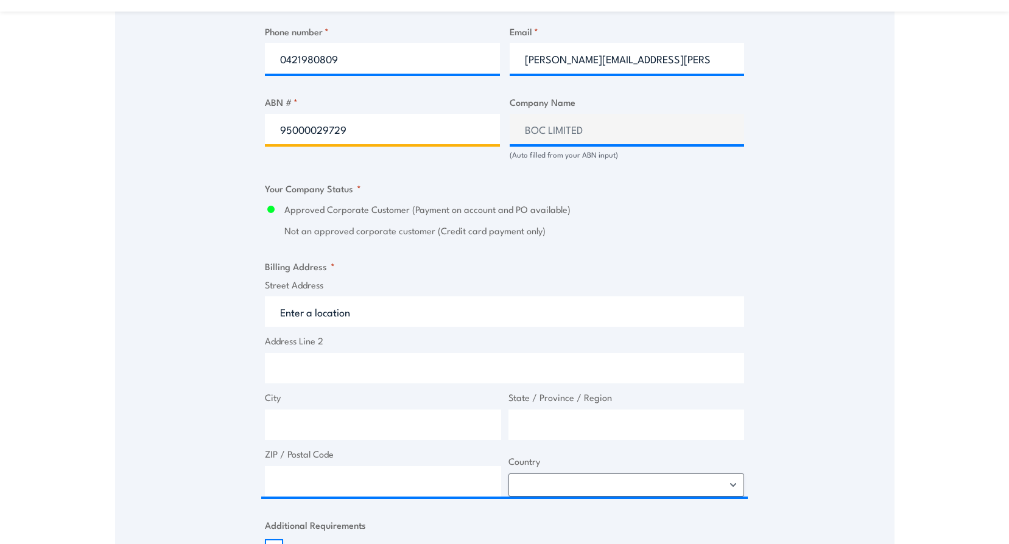
type input "95000029729"
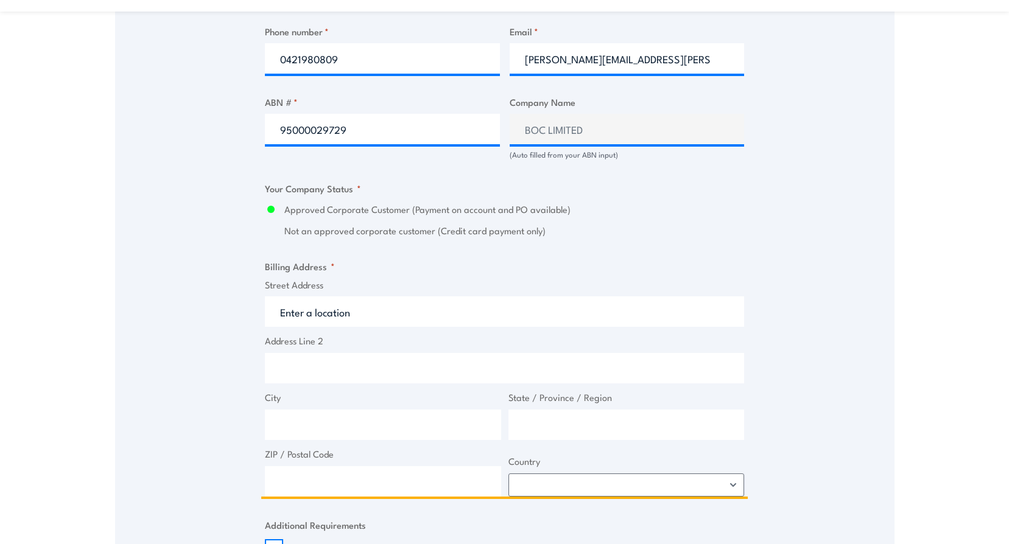
click at [284, 312] on input "Street Address" at bounding box center [504, 311] width 479 height 30
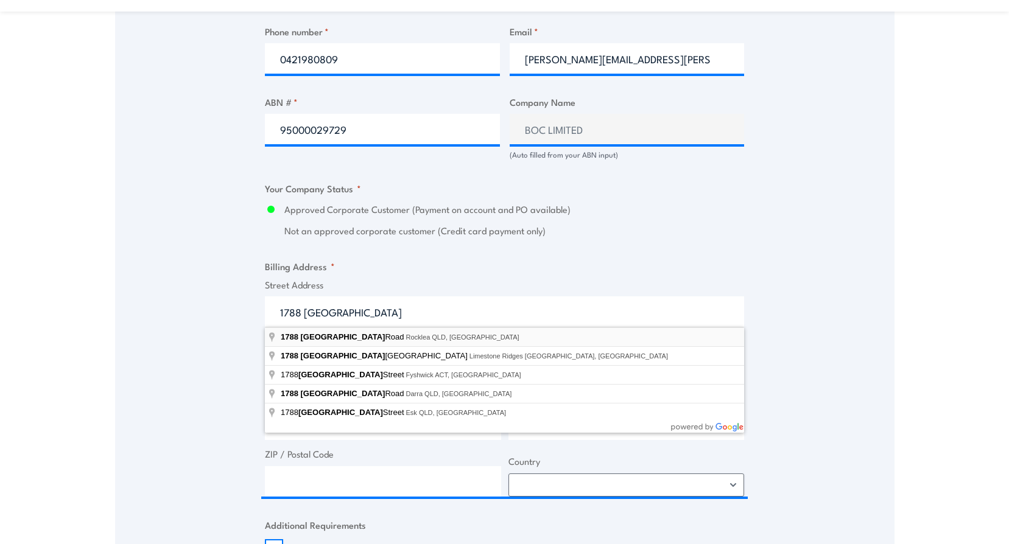
type input "[STREET_ADDRESS]"
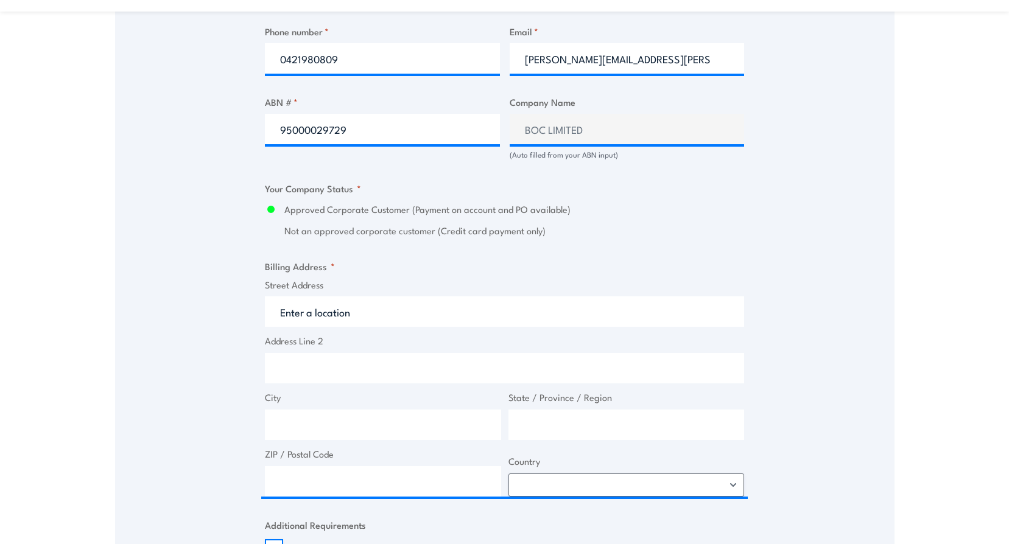
type input "1788 Ipswich Rd"
type input "Rocklea"
type input "[GEOGRAPHIC_DATA]"
type input "4106"
select select "[GEOGRAPHIC_DATA]"
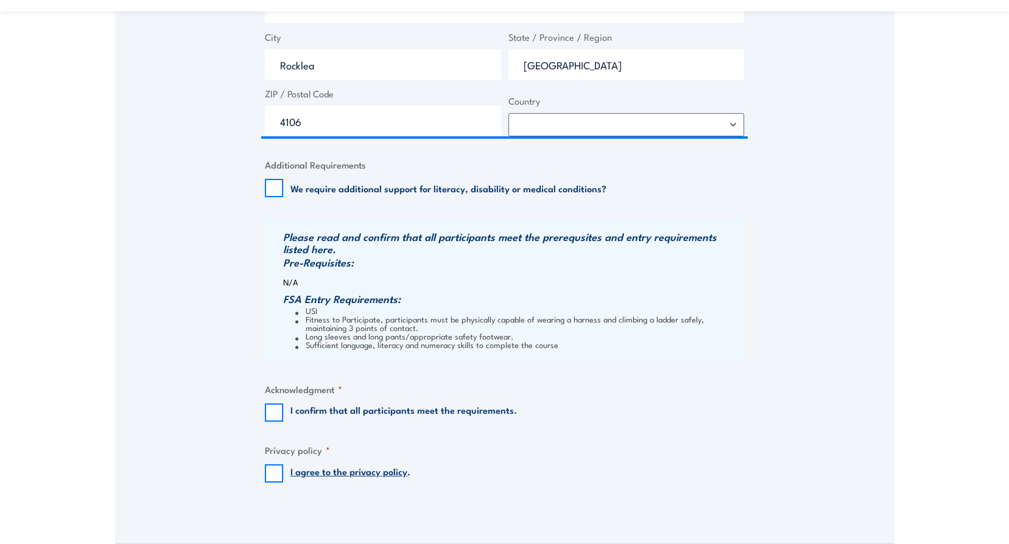
scroll to position [1096, 0]
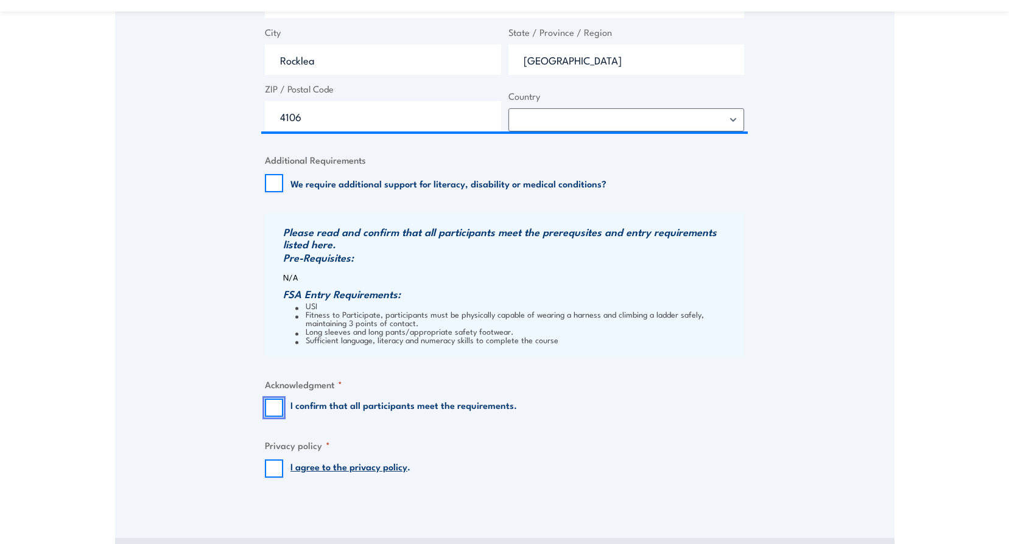
click at [274, 407] on input "I confirm that all participants meet the requirements." at bounding box center [274, 408] width 18 height 18
checkbox input "true"
click at [275, 466] on input "I agree to the privacy policy ." at bounding box center [274, 469] width 18 height 18
checkbox input "true"
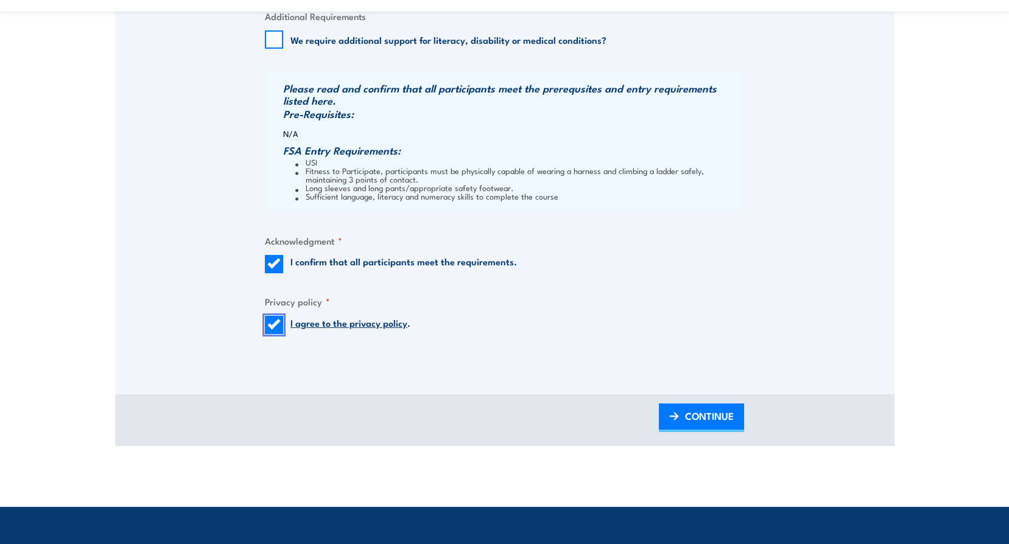
scroll to position [1278, 0]
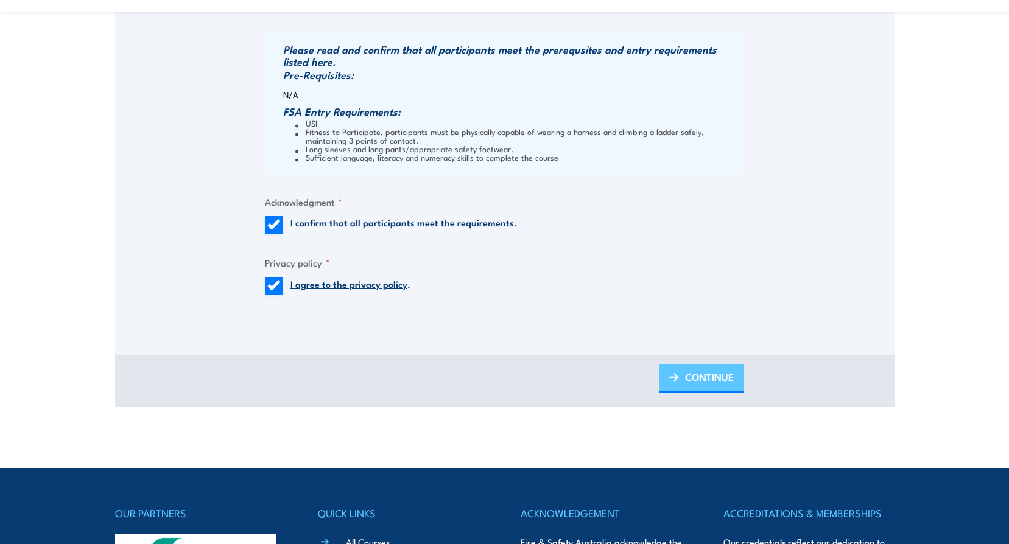
click at [683, 373] on link "CONTINUE" at bounding box center [701, 379] width 85 height 29
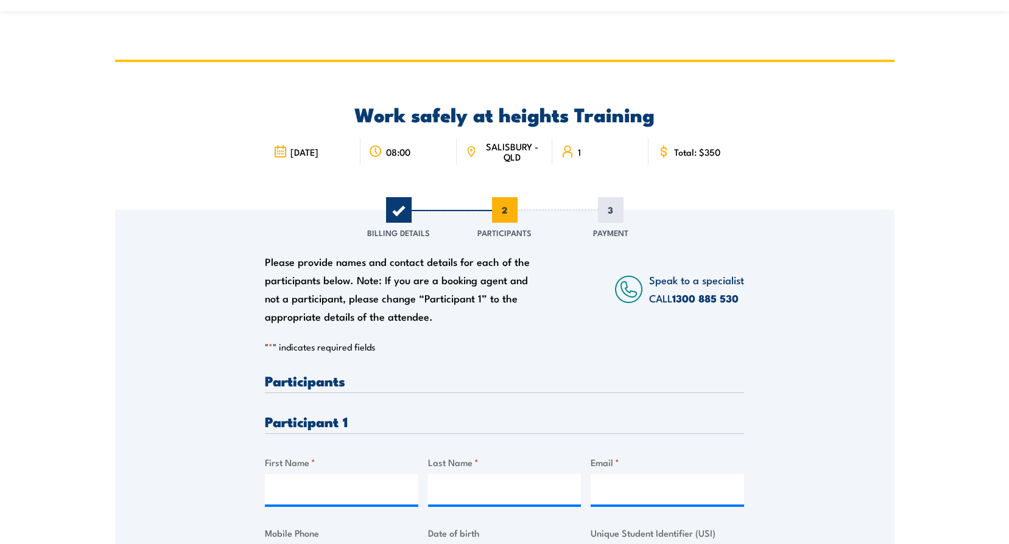
scroll to position [0, 0]
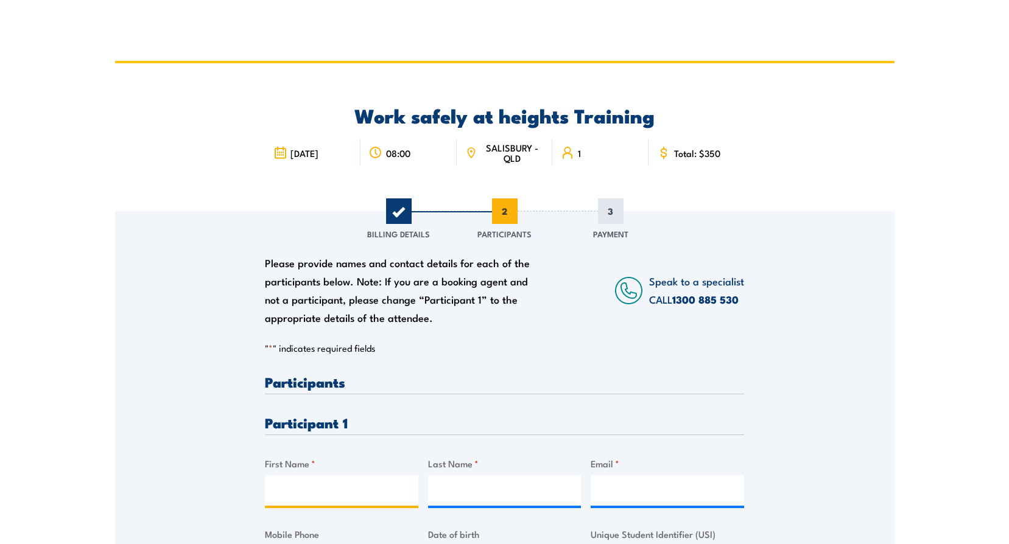
click at [312, 492] on input "First Name *" at bounding box center [341, 490] width 153 height 30
type input "[PERSON_NAME]"
click at [631, 493] on input "Email *" at bounding box center [666, 490] width 153 height 30
paste input "[PERSON_NAME][EMAIL_ADDRESS][PERSON_NAME][DOMAIN_NAME]"
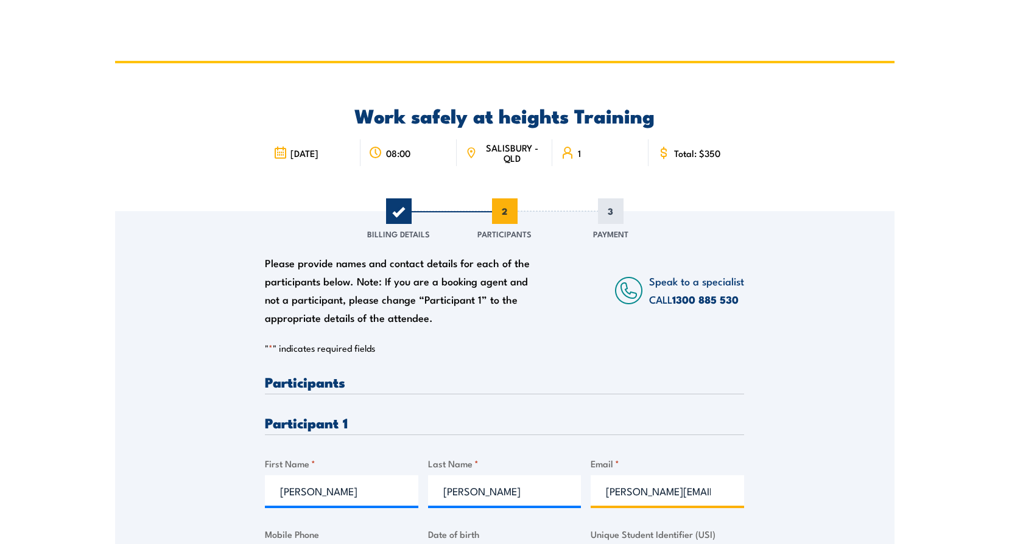
scroll to position [0, 7]
click at [607, 488] on input "[PERSON_NAME][EMAIL_ADDRESS][PERSON_NAME][DOMAIN_NAME]" at bounding box center [666, 490] width 153 height 30
click at [605, 492] on input "[PERSON_NAME][EMAIL_ADDRESS][PERSON_NAME][DOMAIN_NAME]" at bounding box center [666, 490] width 153 height 30
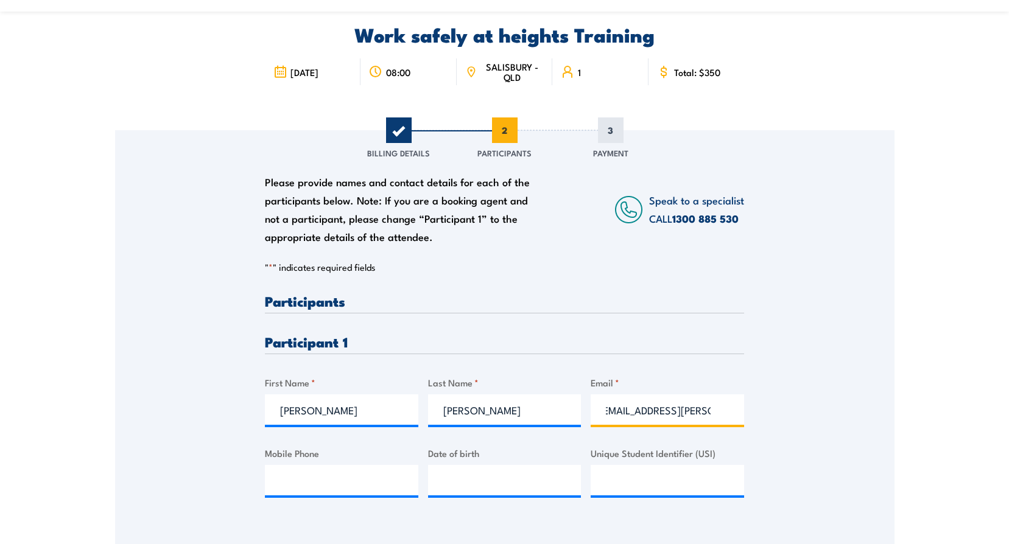
scroll to position [122, 0]
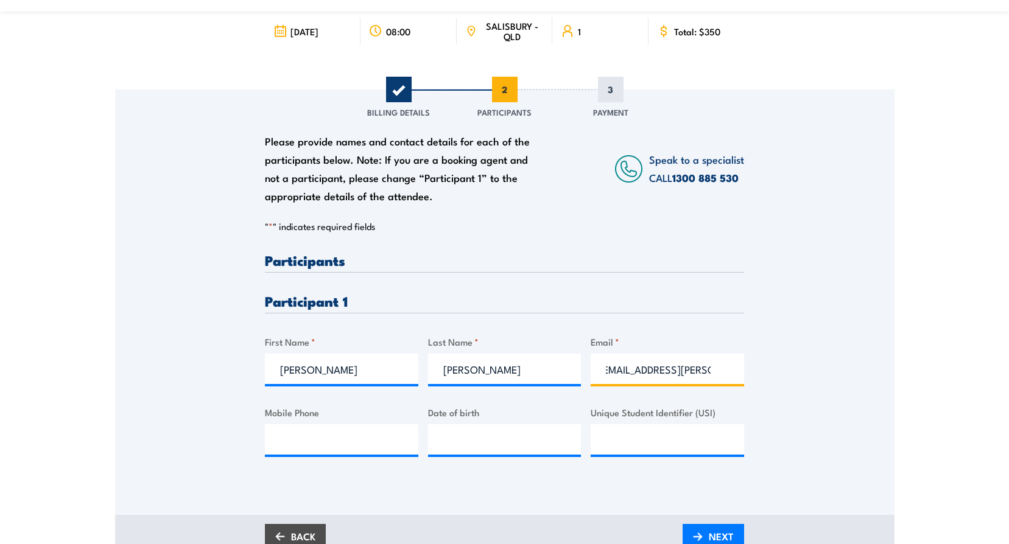
type input "[EMAIL_ADDRESS][PERSON_NAME][DOMAIN_NAME]"
click at [303, 441] on input "Mobile Phone" at bounding box center [341, 439] width 153 height 30
click at [296, 440] on input "Mobile Phone" at bounding box center [341, 439] width 153 height 30
type input "0427084510"
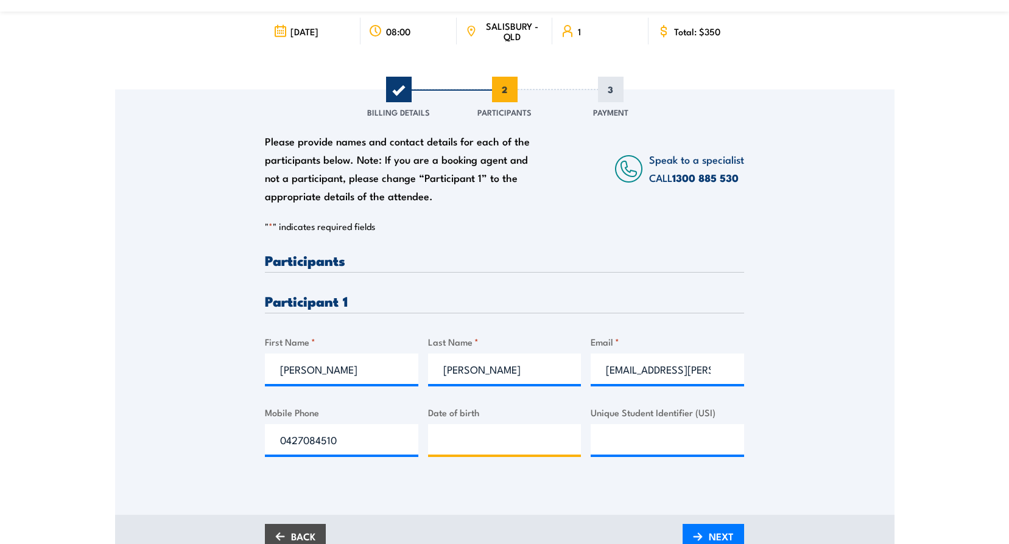
type input "__/__/____"
click at [442, 435] on input "__/__/____" at bounding box center [504, 439] width 153 height 30
type input "__/__/____"
click at [443, 435] on input "__/__/____" at bounding box center [504, 439] width 153 height 30
type input "__/__/____"
